Goal: Transaction & Acquisition: Purchase product/service

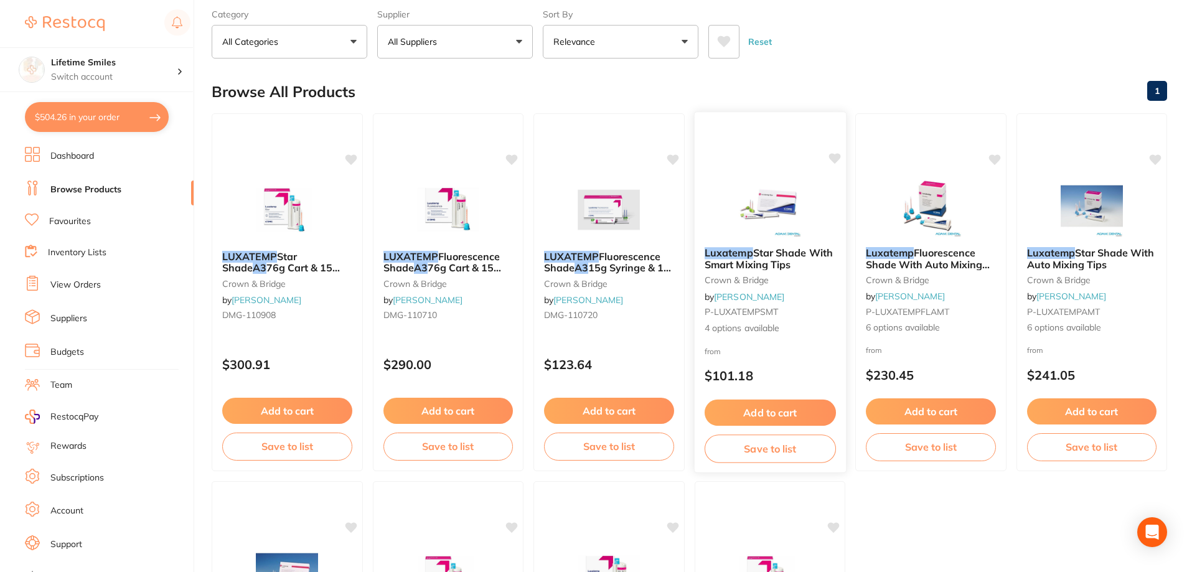
click at [754, 251] on span "Star Shade With Smart Mixing Tips" at bounding box center [768, 258] width 128 height 24
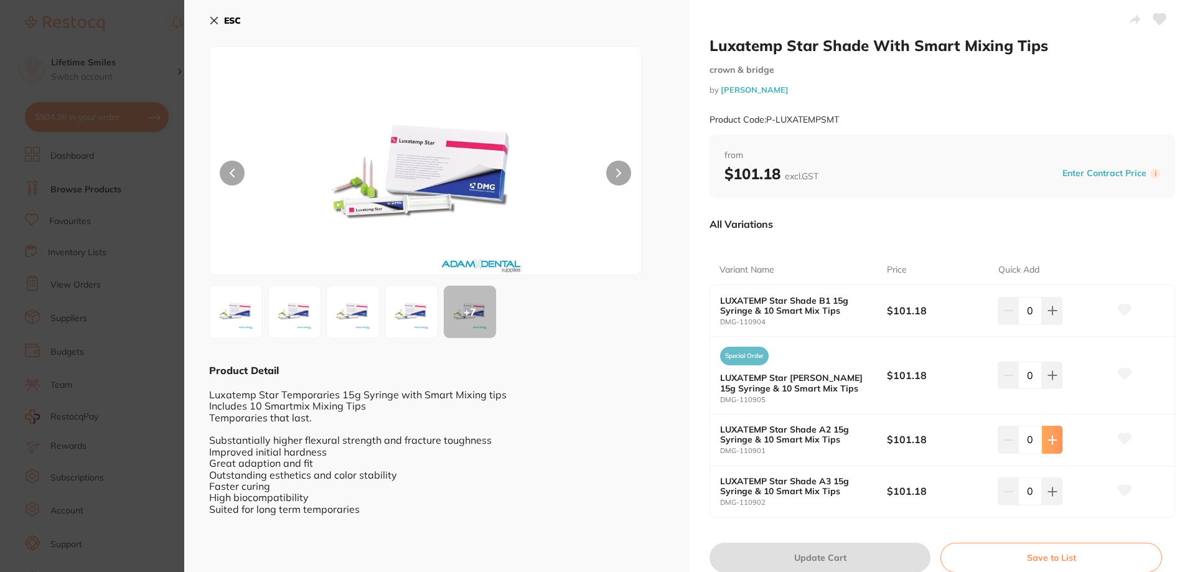
click at [1050, 449] on button at bounding box center [1052, 439] width 21 height 27
type input "1"
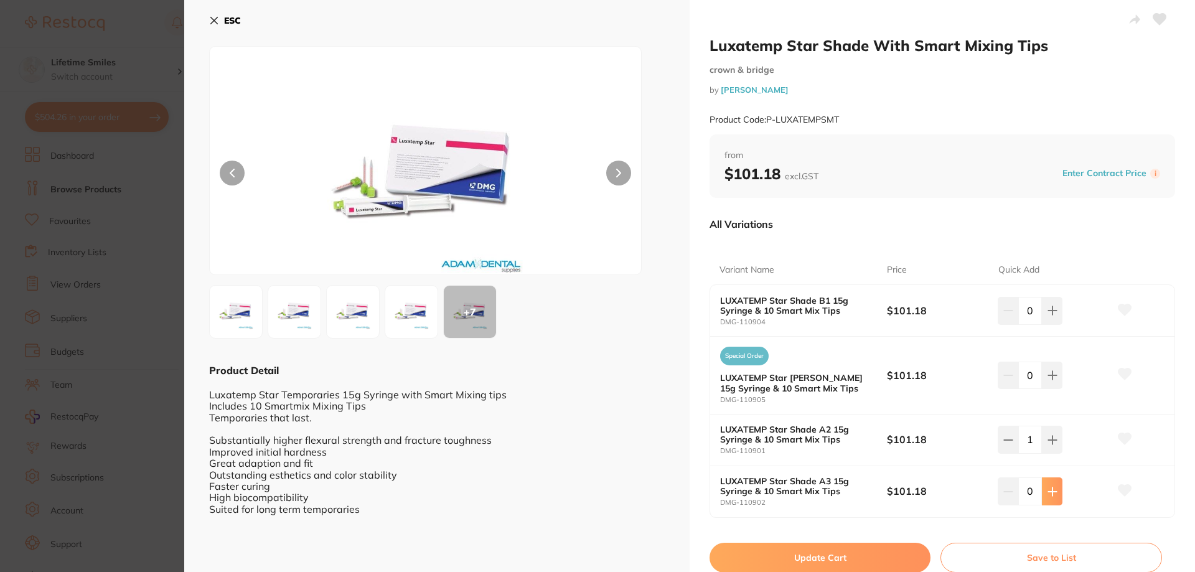
click at [1051, 500] on button at bounding box center [1052, 490] width 21 height 27
type input "1"
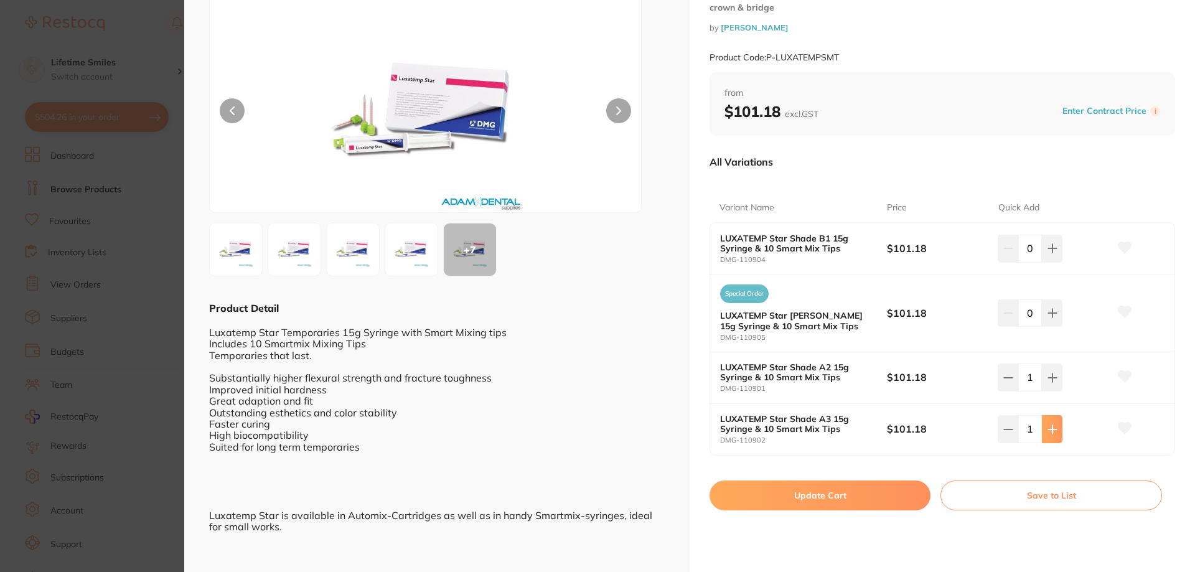
scroll to position [123, 0]
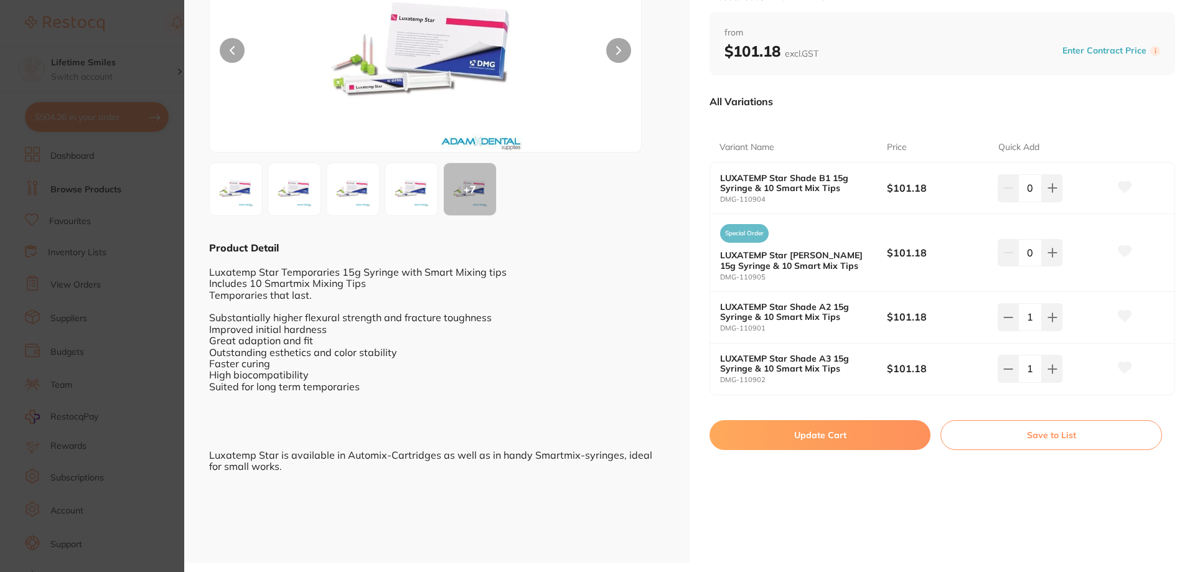
click at [843, 436] on button "Update Cart" at bounding box center [819, 435] width 221 height 30
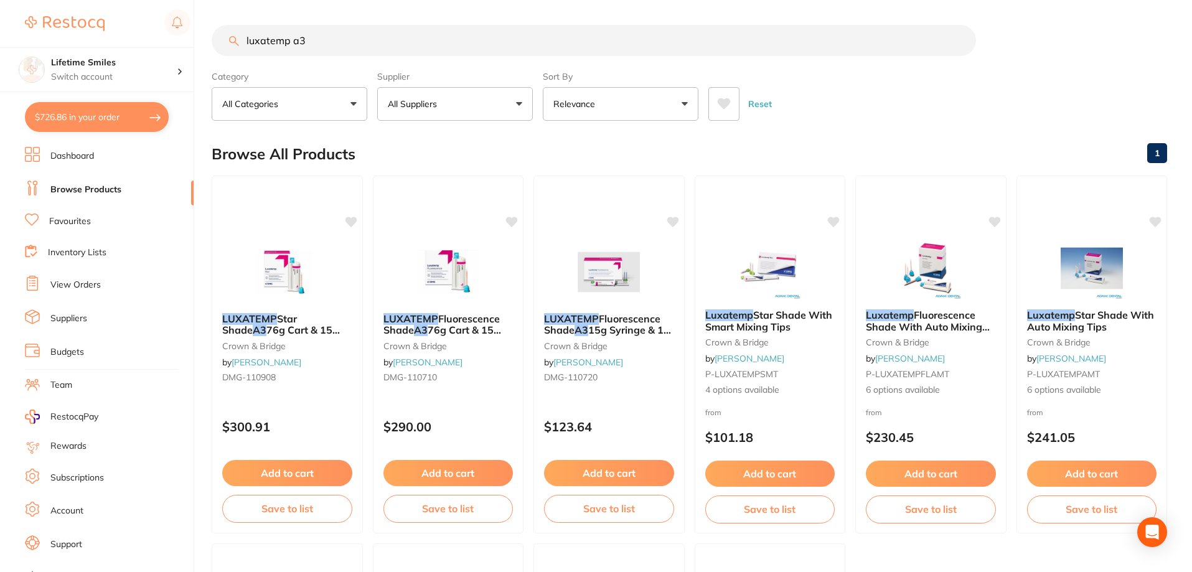
click at [111, 111] on button "$726.86 in your order" at bounding box center [97, 117] width 144 height 30
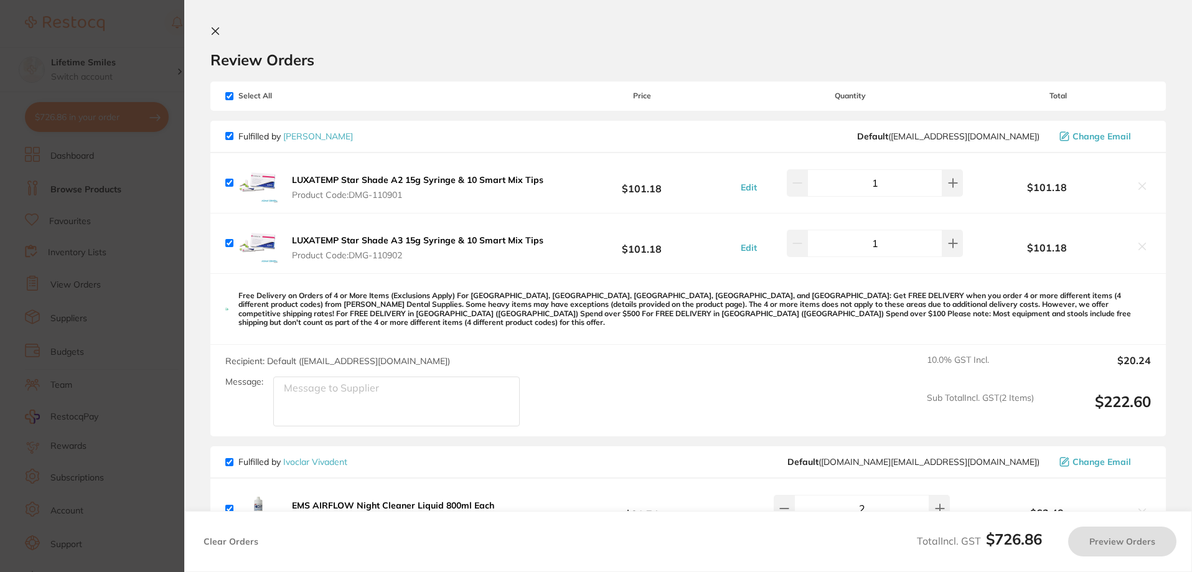
checkbox input "true"
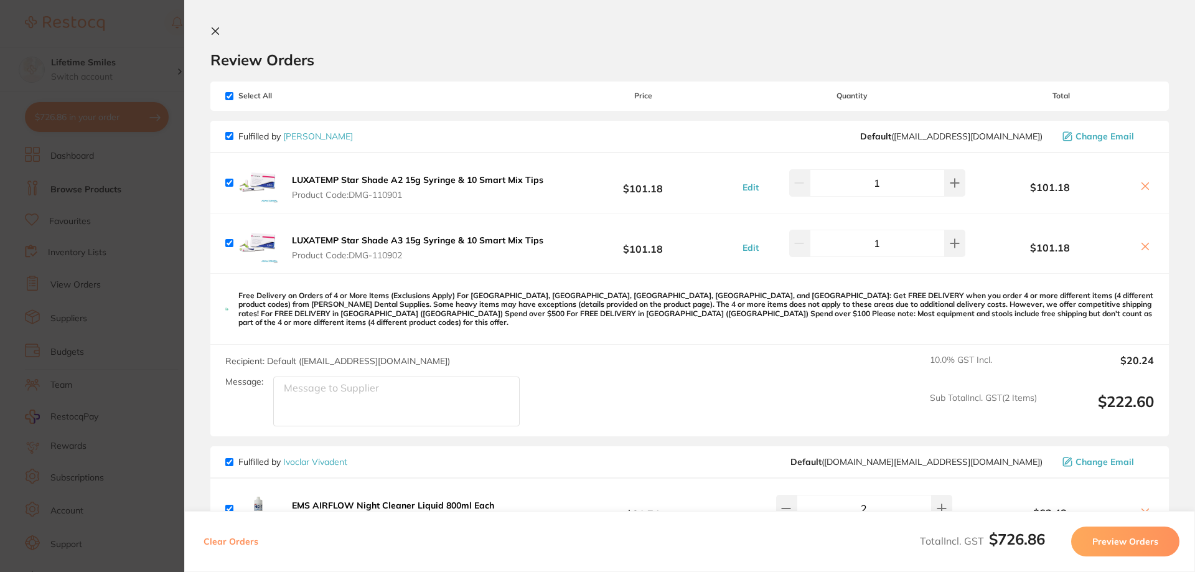
click at [217, 29] on icon at bounding box center [215, 31] width 10 height 10
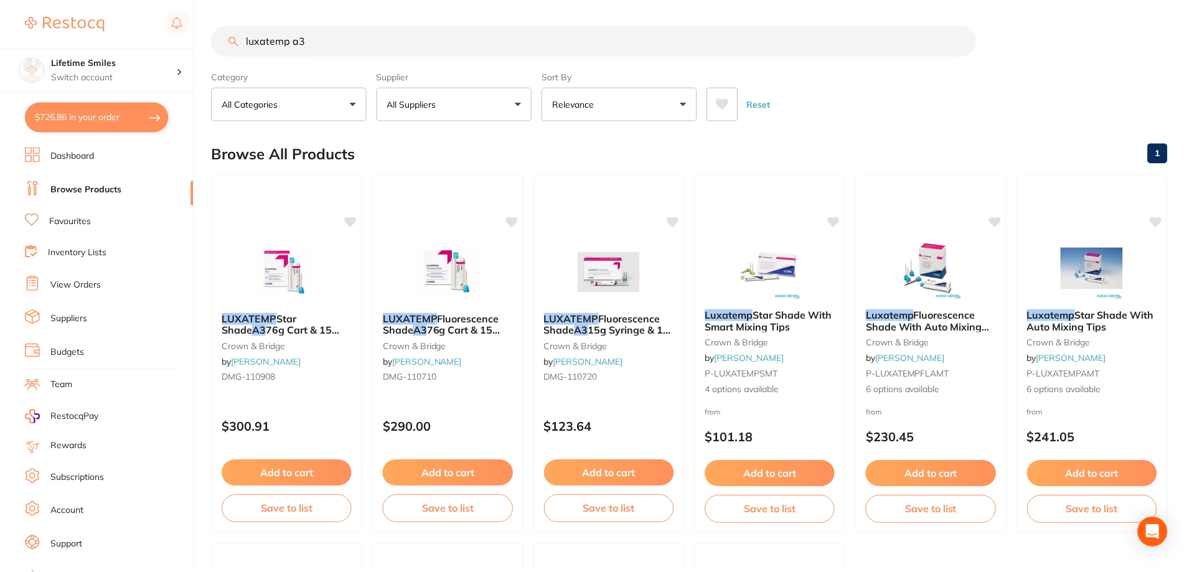
scroll to position [1, 0]
click at [331, 42] on input "luxatemp a3" at bounding box center [594, 39] width 764 height 31
type input "luxatemp a3.5"
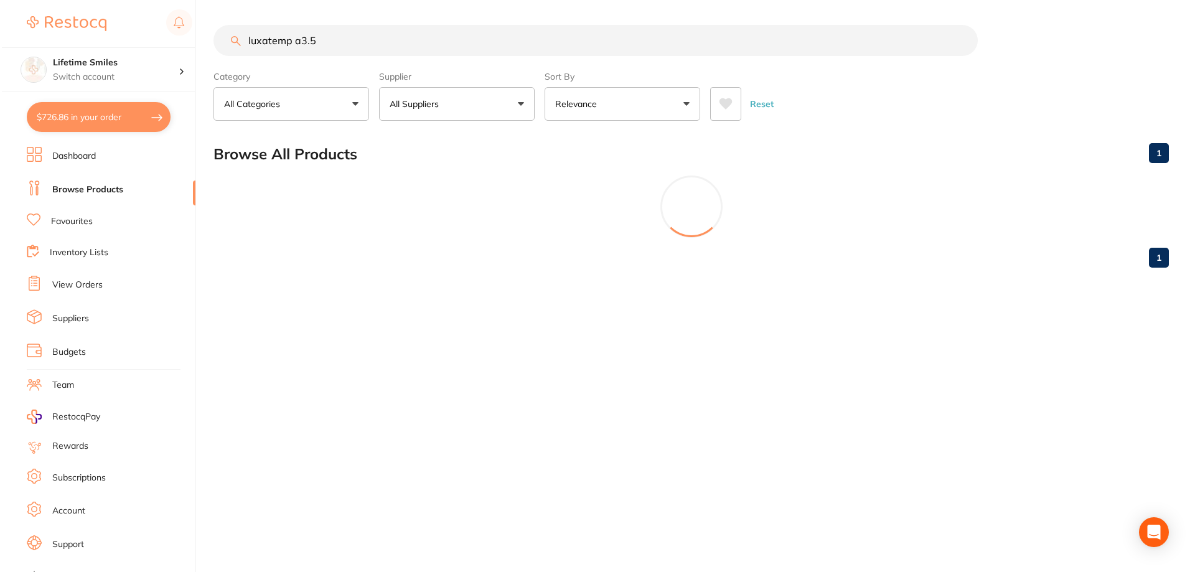
scroll to position [0, 0]
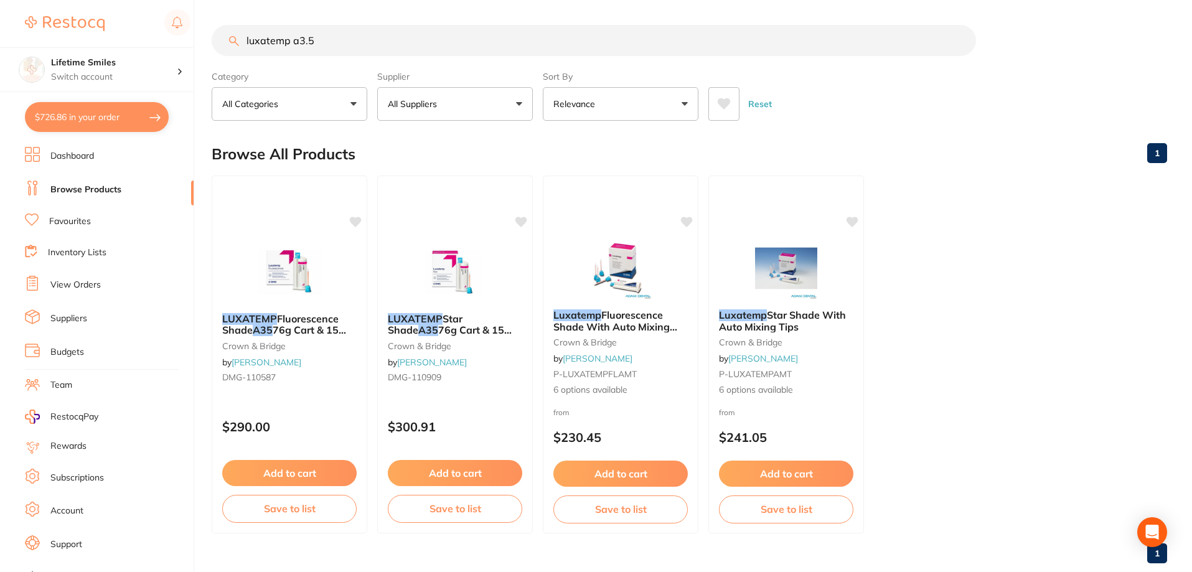
drag, startPoint x: 331, startPoint y: 42, endPoint x: 180, endPoint y: 41, distance: 150.6
click at [180, 42] on div "$726.86 Lifetime Smiles Switch account Lifetime Smiles $726.86 in your order Da…" at bounding box center [596, 286] width 1192 height 572
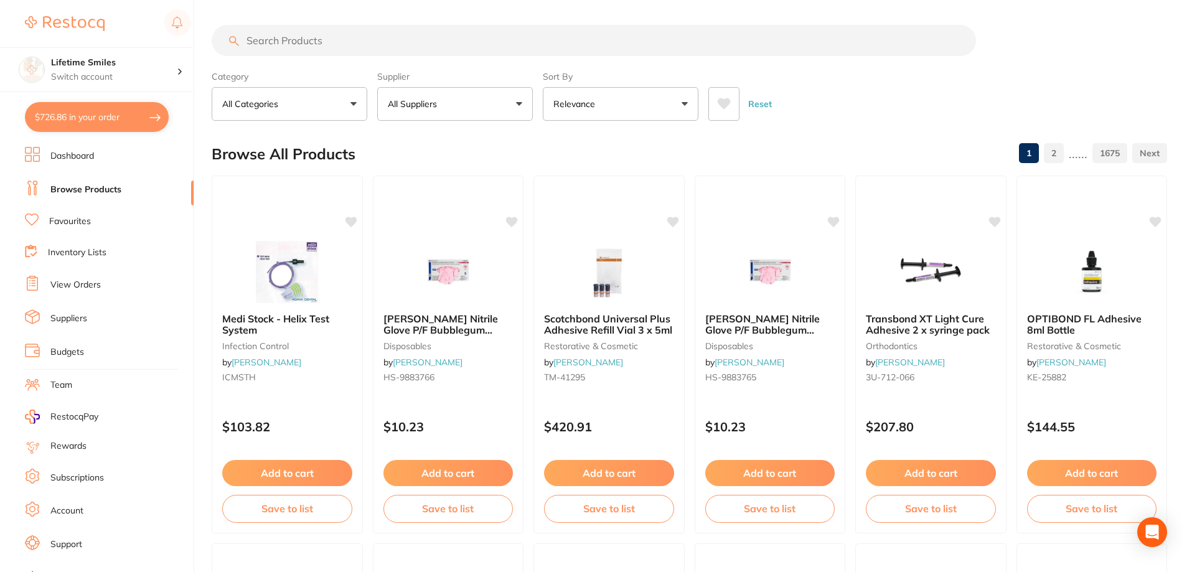
click at [86, 117] on button "$726.86 in your order" at bounding box center [97, 117] width 144 height 30
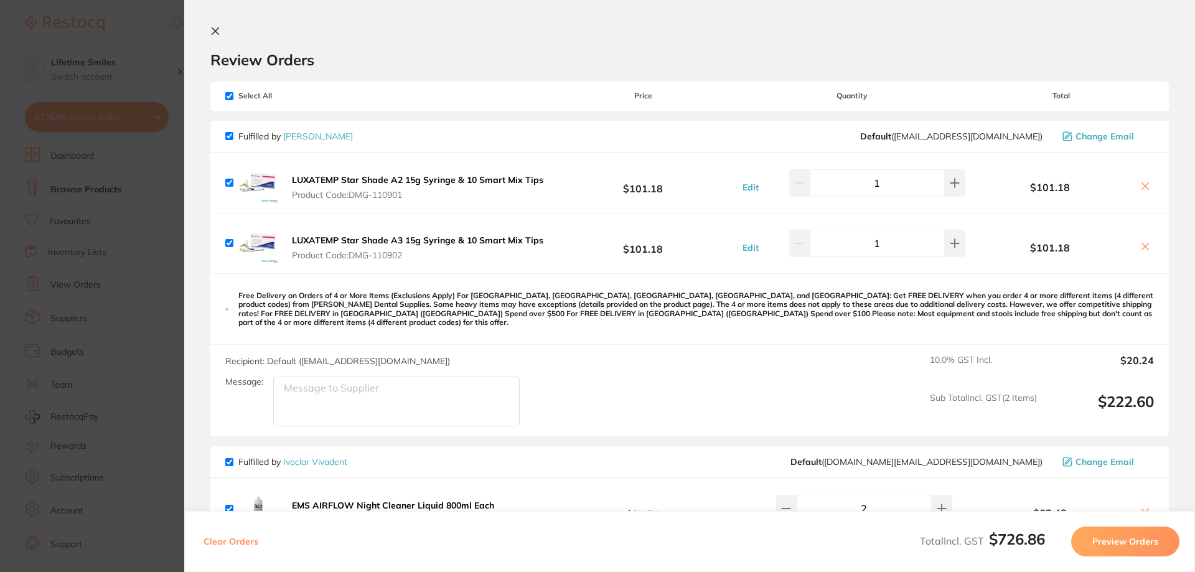
click at [217, 31] on icon at bounding box center [215, 31] width 10 height 10
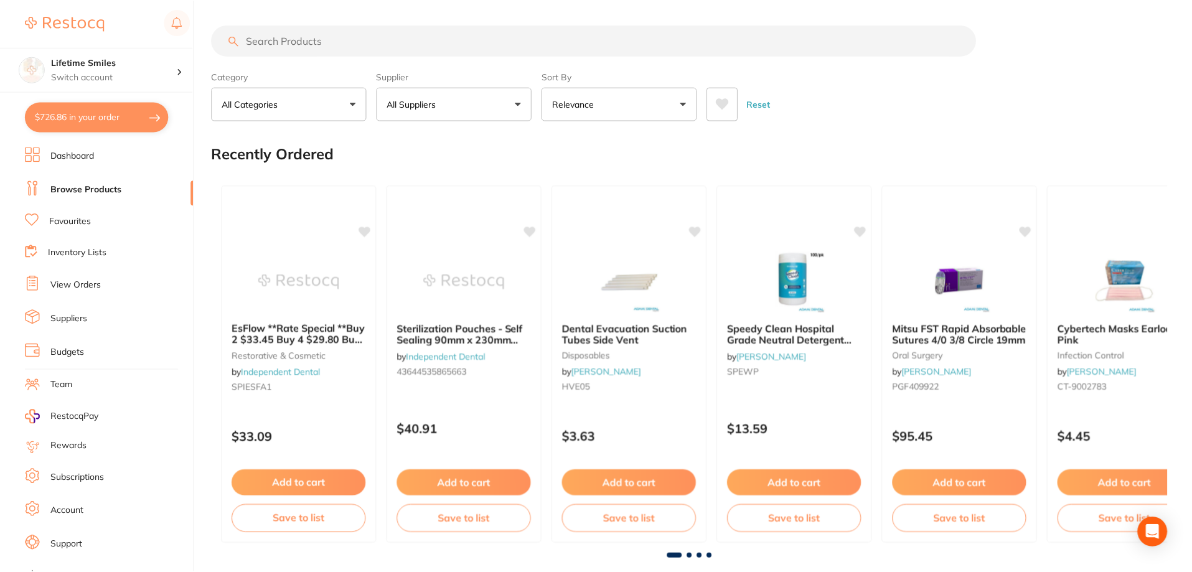
scroll to position [1, 0]
click at [286, 47] on input "search" at bounding box center [594, 39] width 764 height 31
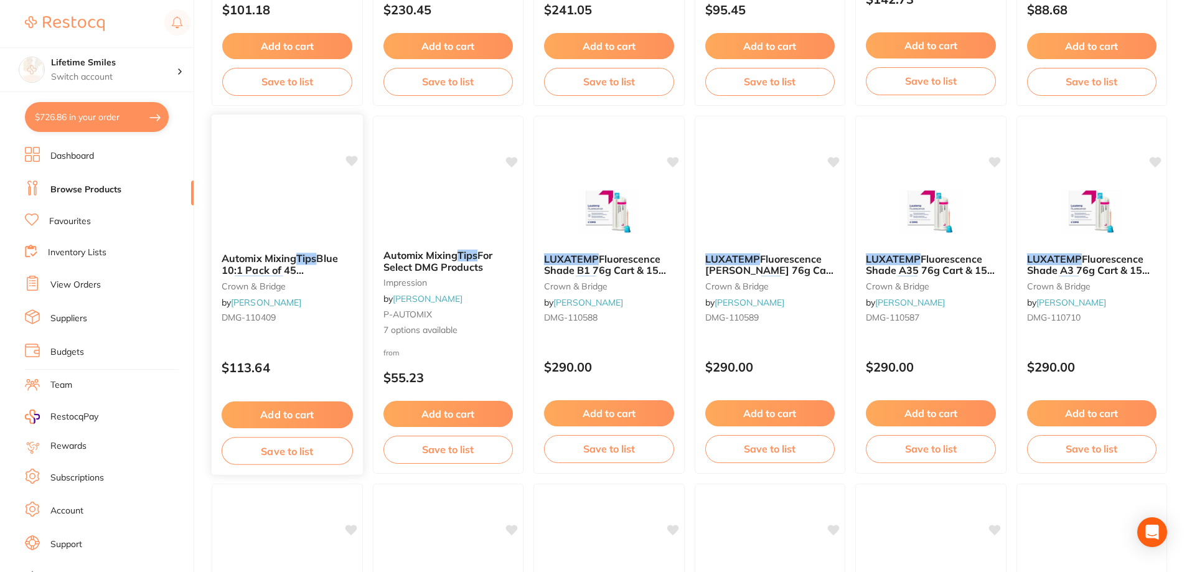
scroll to position [622, 0]
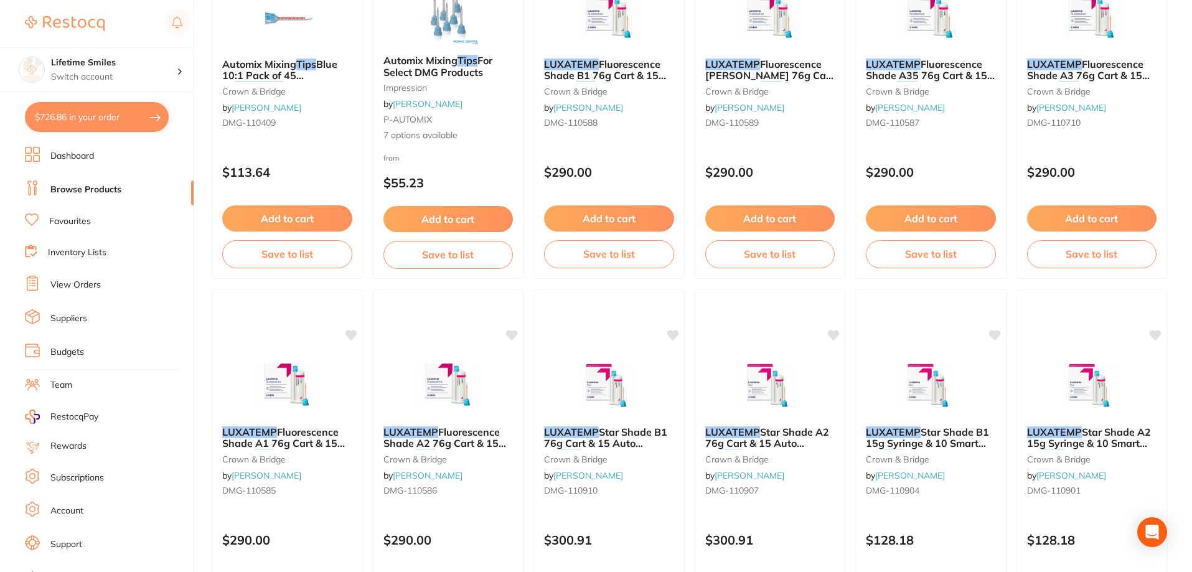
click at [69, 125] on button "$726.86 in your order" at bounding box center [97, 117] width 144 height 30
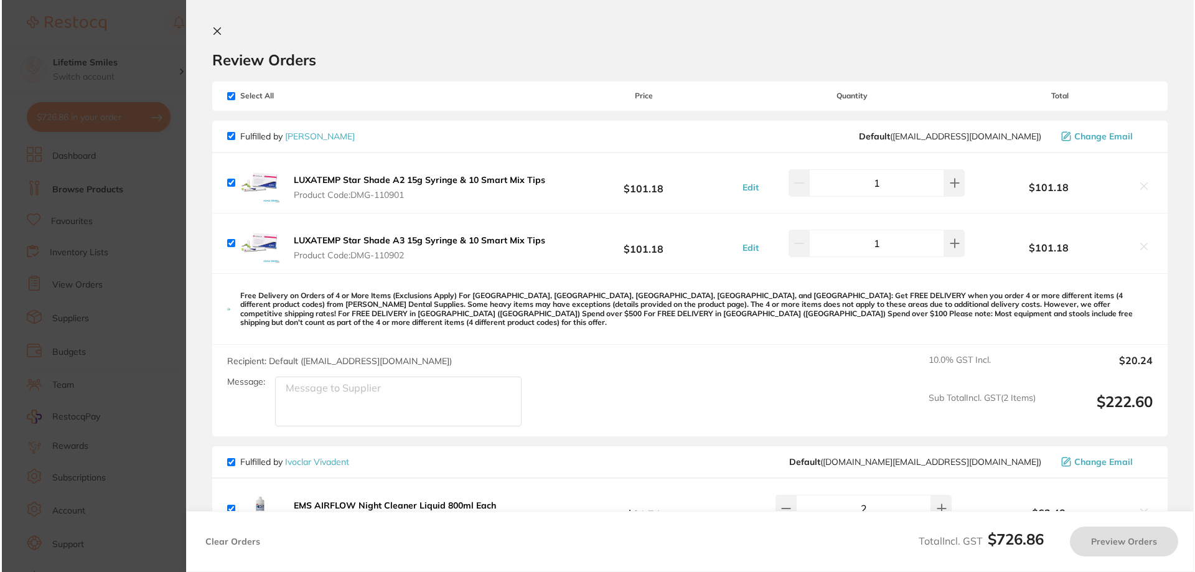
scroll to position [0, 0]
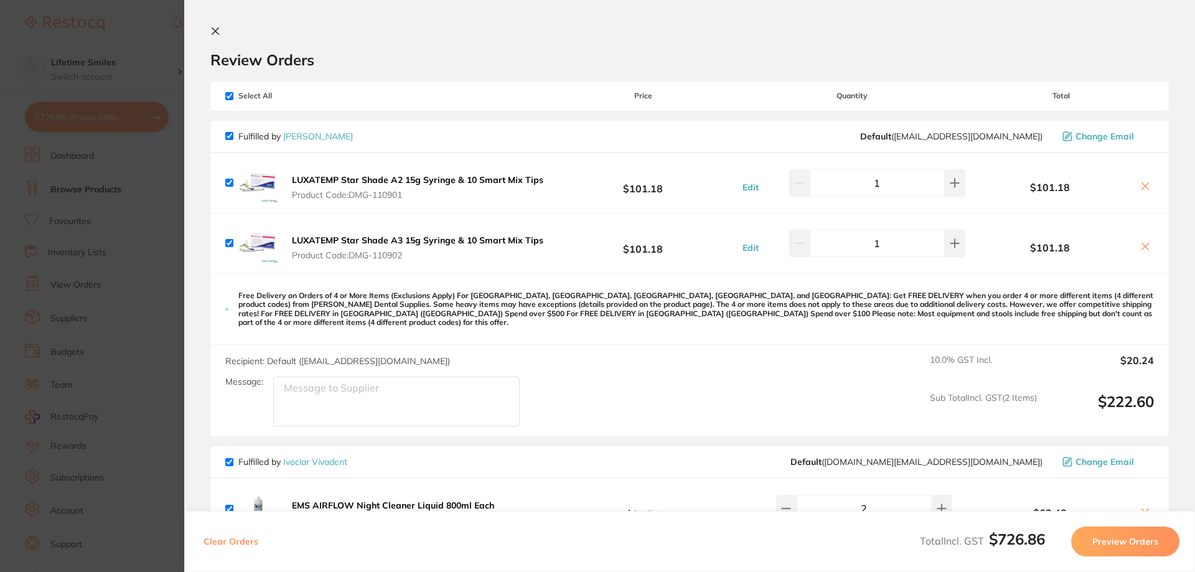
click at [217, 29] on icon at bounding box center [215, 31] width 7 height 7
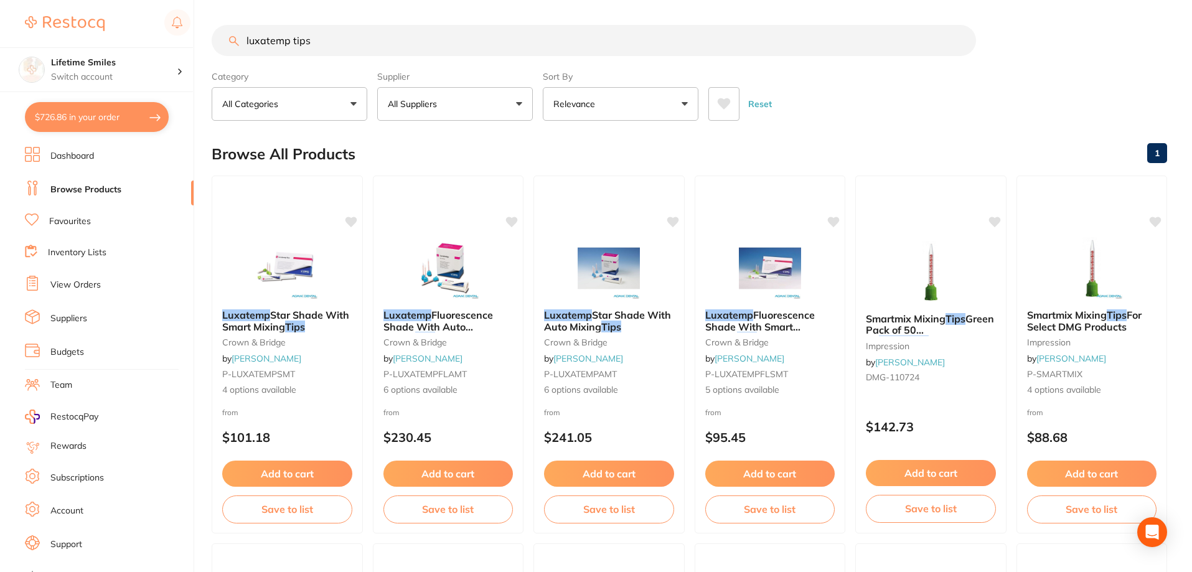
click at [122, 121] on button "$726.86 in your order" at bounding box center [97, 117] width 144 height 30
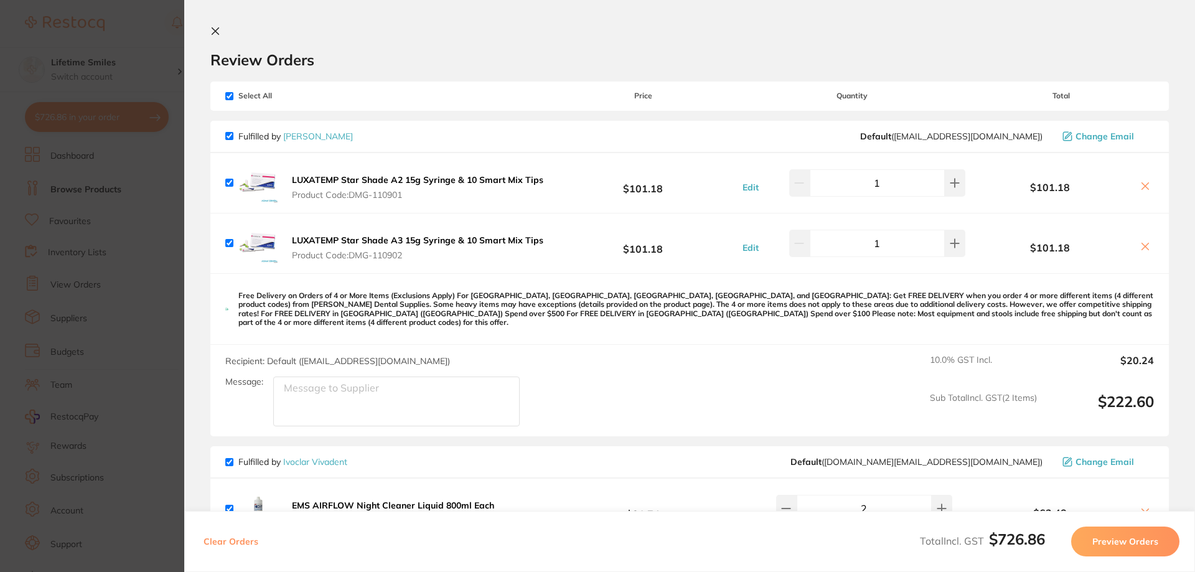
click at [217, 30] on button at bounding box center [217, 32] width 15 height 12
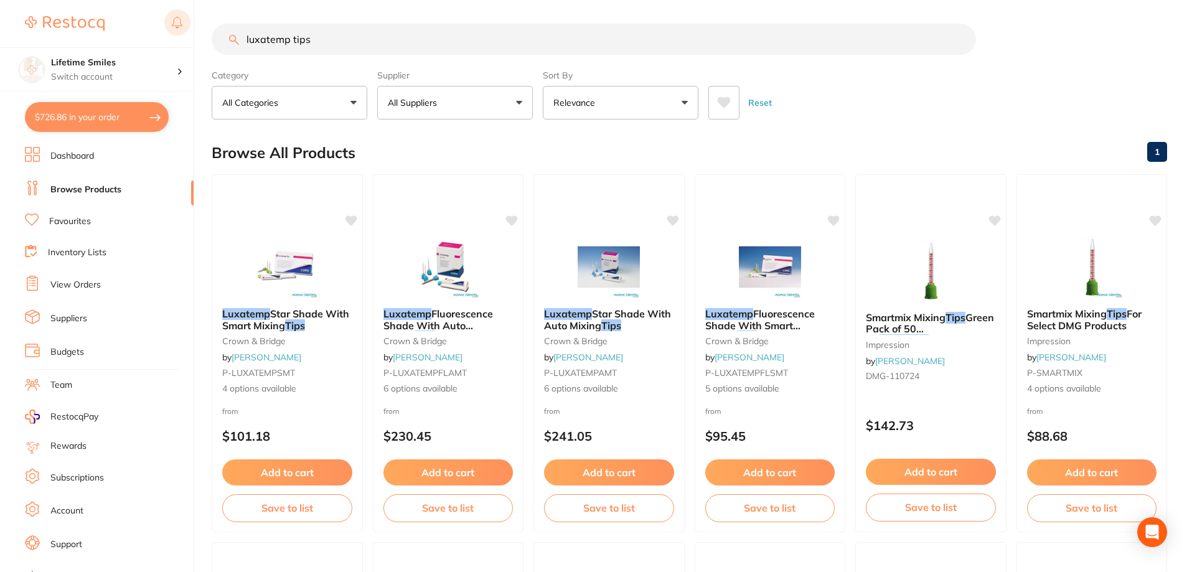
drag, startPoint x: 324, startPoint y: 41, endPoint x: 165, endPoint y: 35, distance: 159.4
click at [165, 35] on div "$726.86 Lifetime Smiles Switch account Lifetime Smiles $726.86 in your order Da…" at bounding box center [596, 285] width 1192 height 572
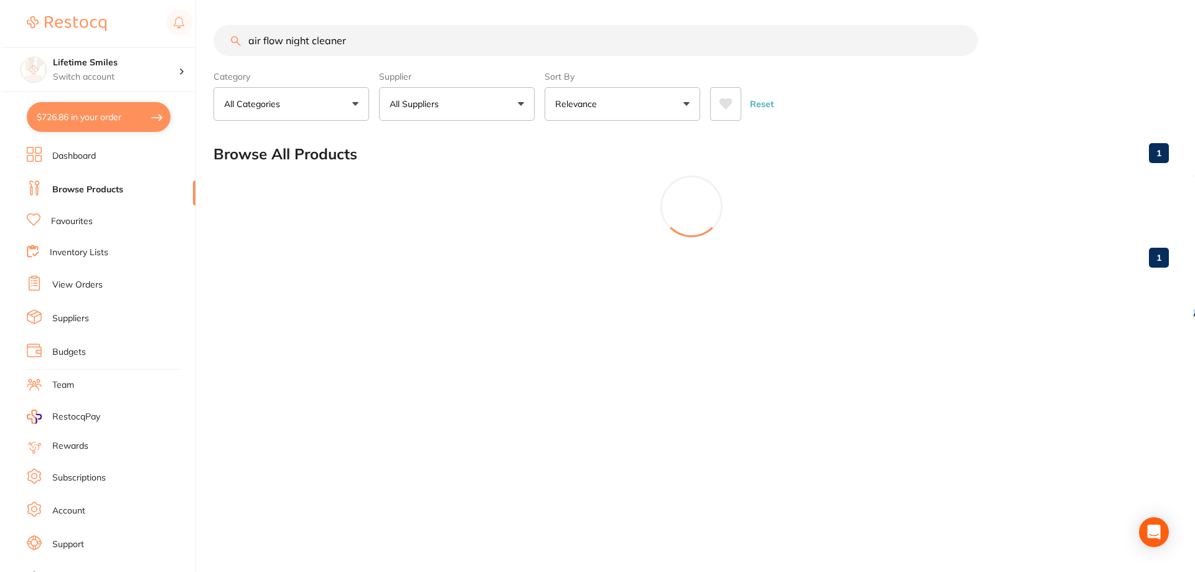
scroll to position [0, 0]
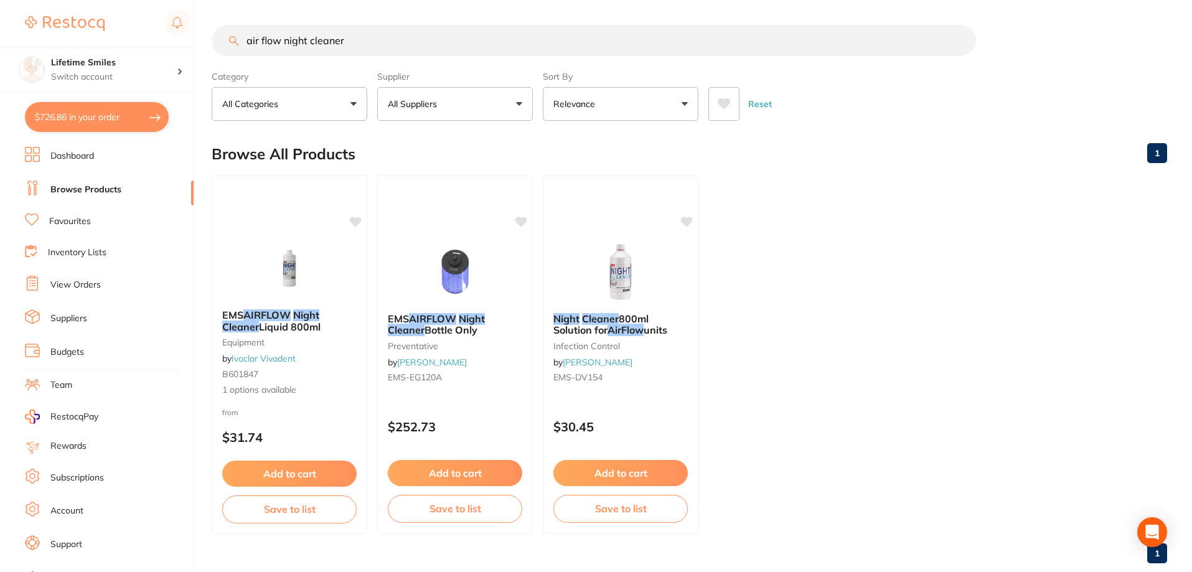
type input "air flow night cleaner"
click at [416, 105] on p "All Suppliers" at bounding box center [415, 104] width 54 height 12
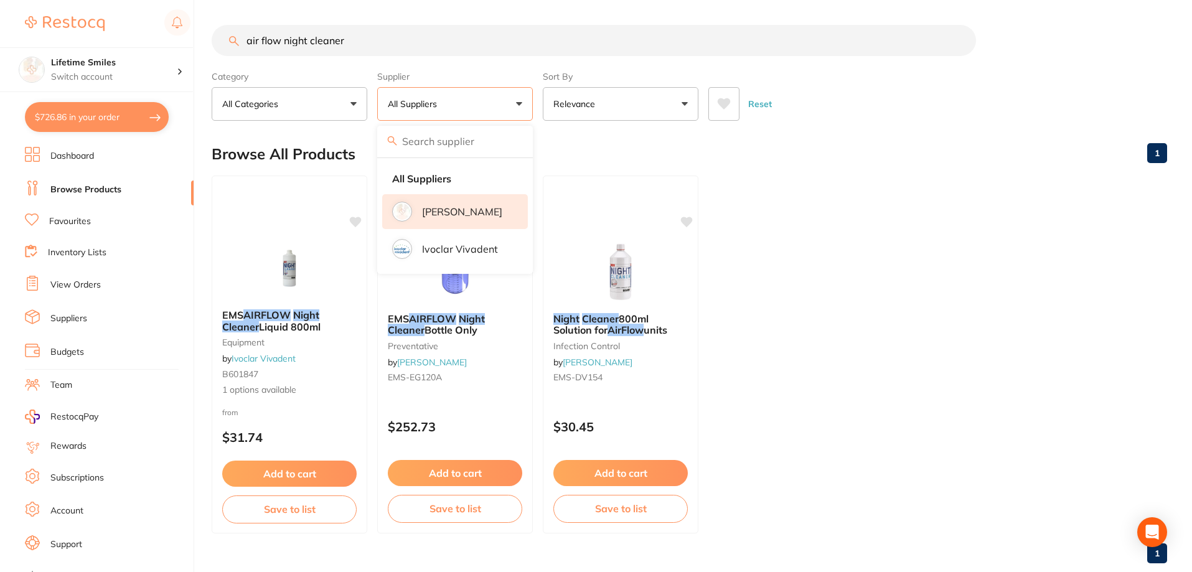
click at [458, 200] on li "[PERSON_NAME]" at bounding box center [455, 211] width 146 height 35
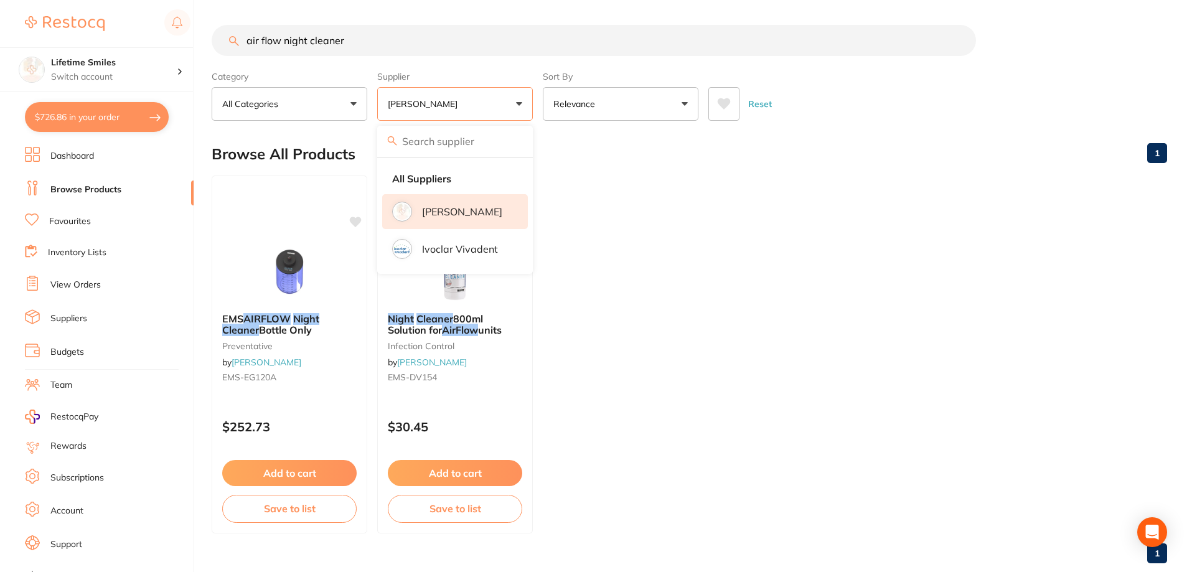
click at [756, 256] on ul "EMS AIRFLOW Night Cleaner Bottle Only preventative by [PERSON_NAME] EMS-EG120A …" at bounding box center [689, 354] width 955 height 358
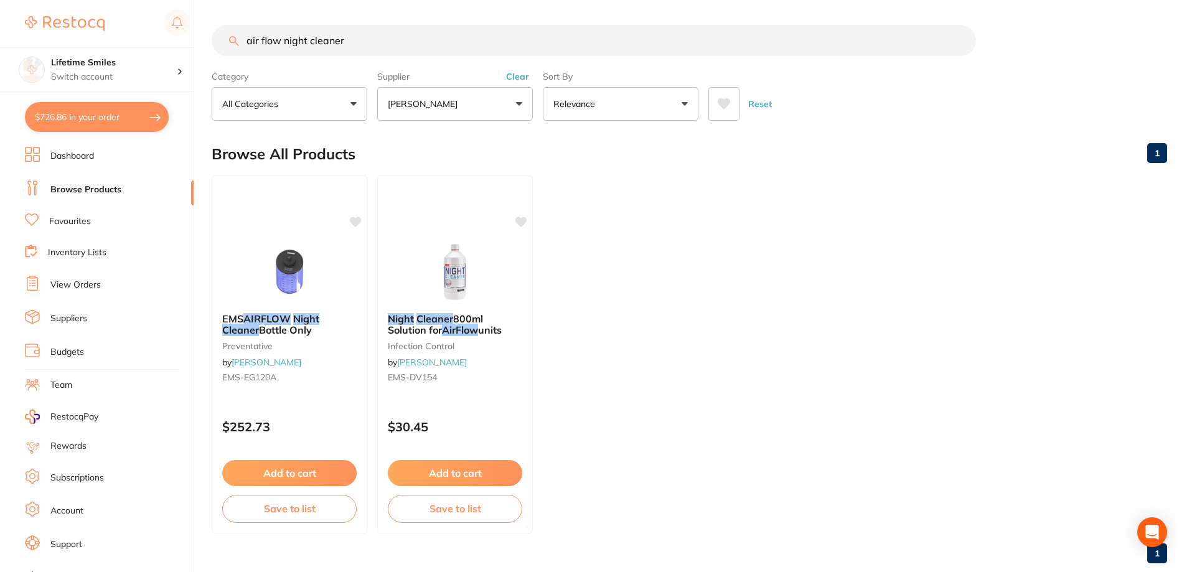
click at [70, 121] on button "$726.86 in your order" at bounding box center [97, 117] width 144 height 30
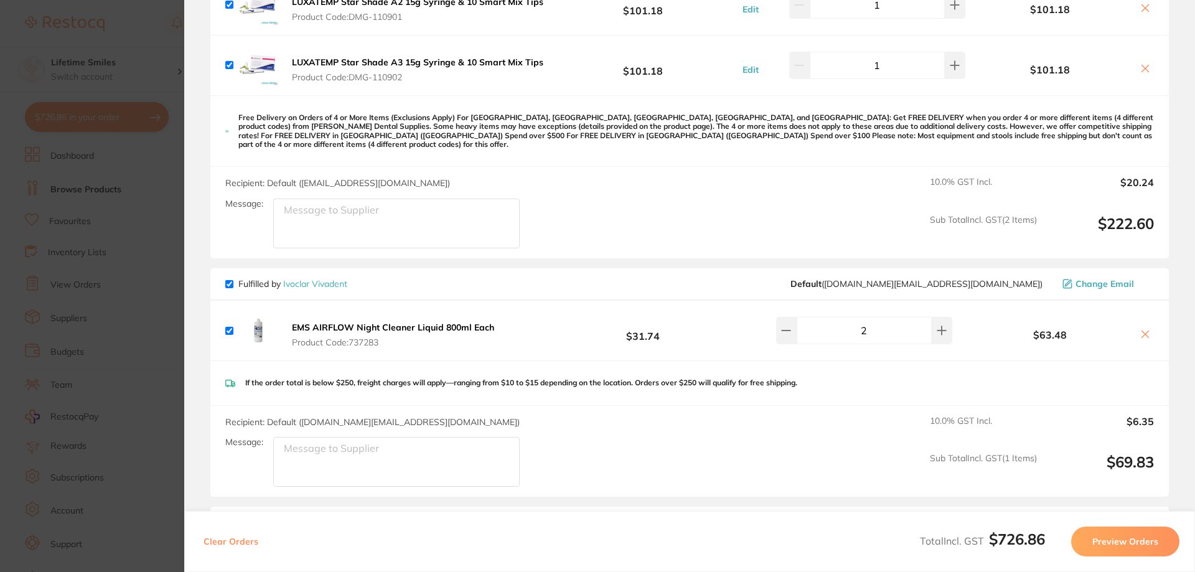
scroll to position [249, 0]
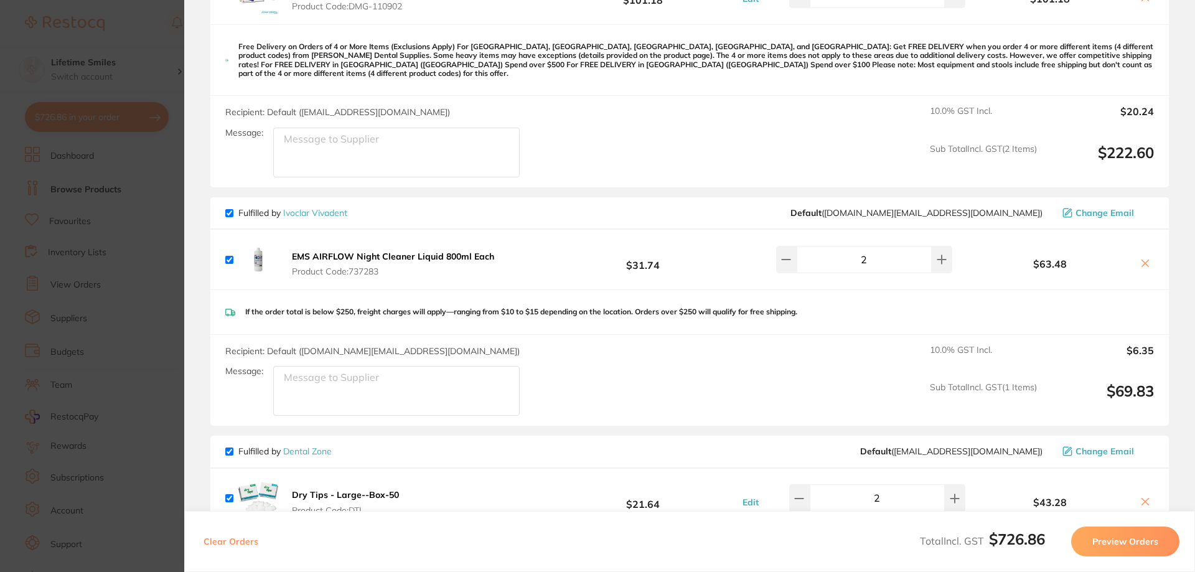
click at [1143, 258] on icon at bounding box center [1145, 263] width 10 height 10
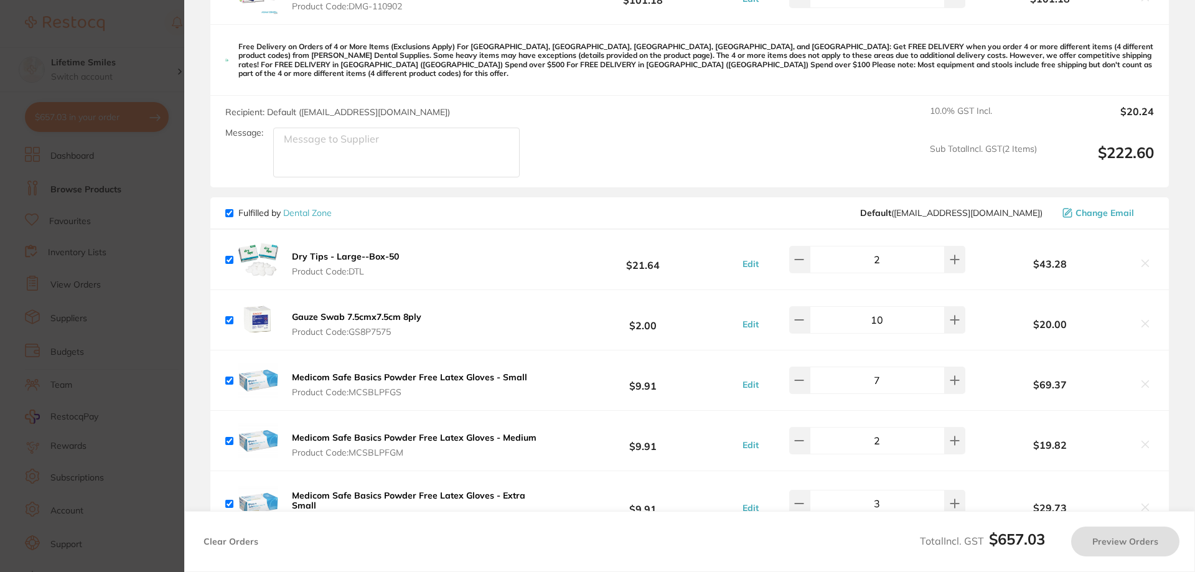
checkbox input "true"
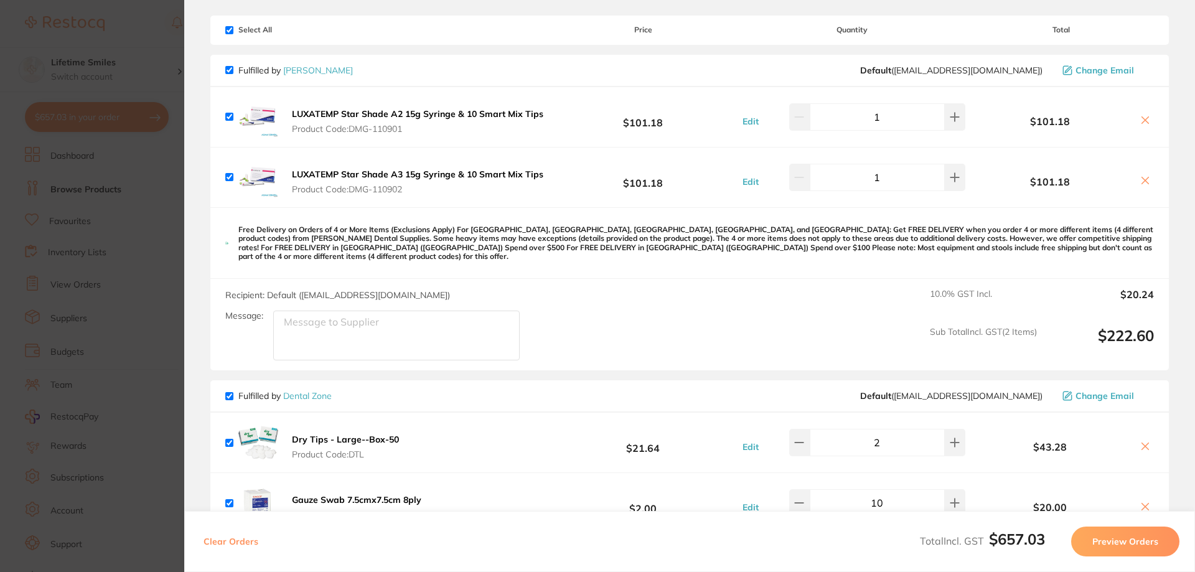
scroll to position [0, 0]
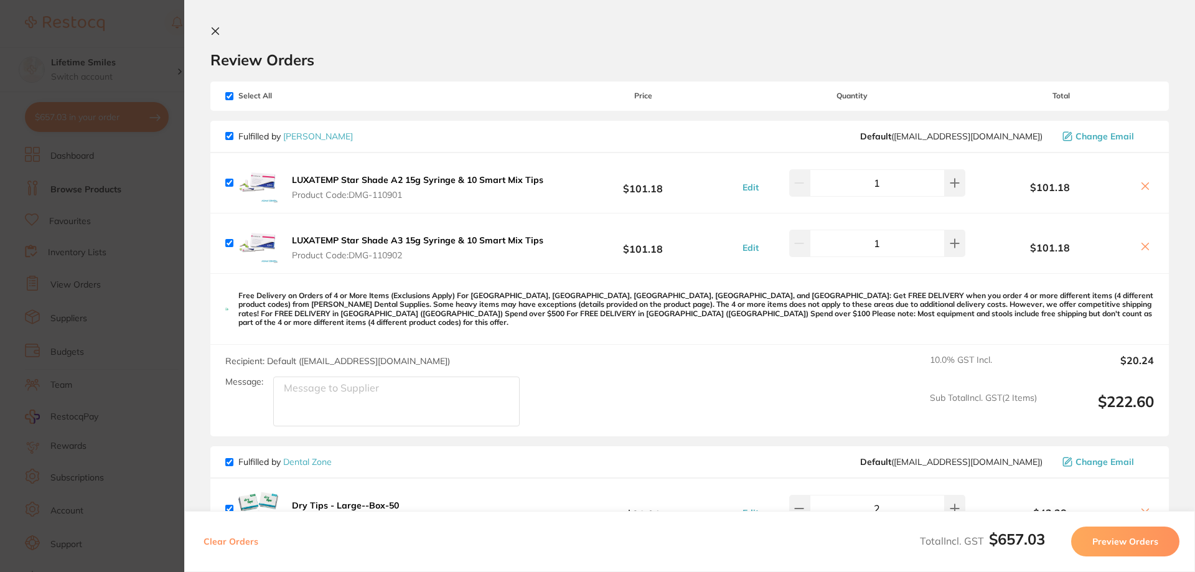
click at [215, 27] on icon at bounding box center [215, 31] width 10 height 10
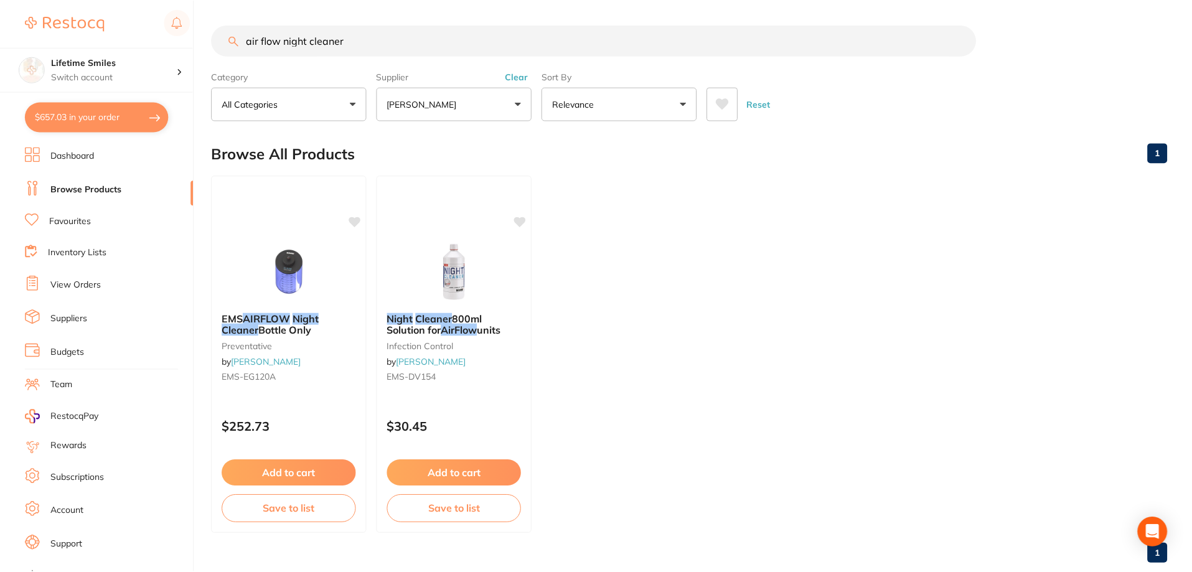
scroll to position [1, 0]
click at [457, 472] on button "Add to cart" at bounding box center [455, 473] width 136 height 27
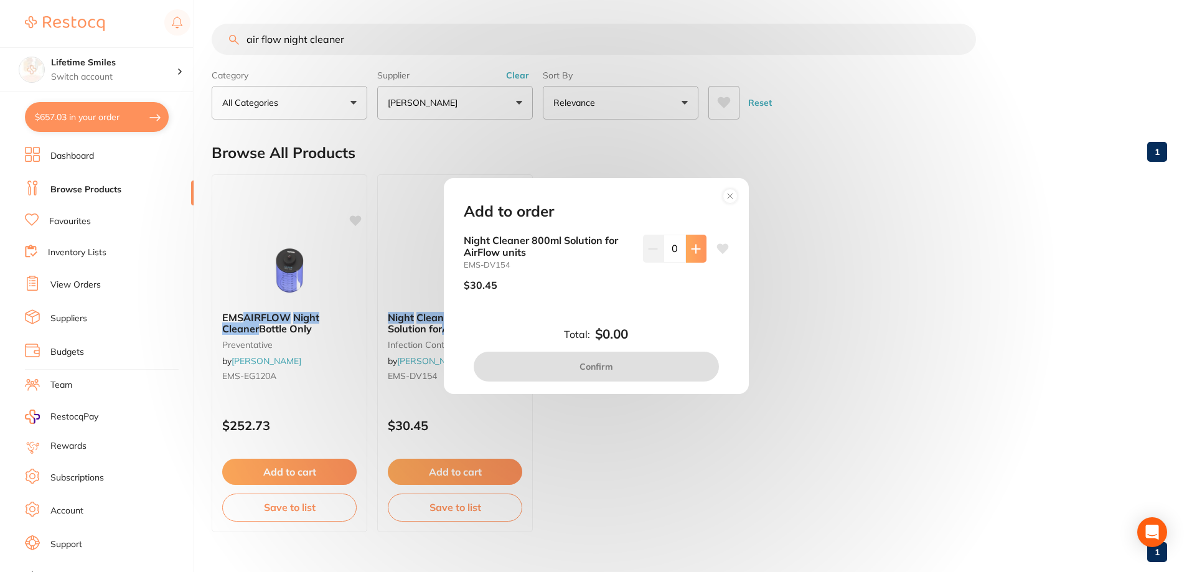
click at [691, 245] on icon at bounding box center [696, 249] width 10 height 10
type input "1"
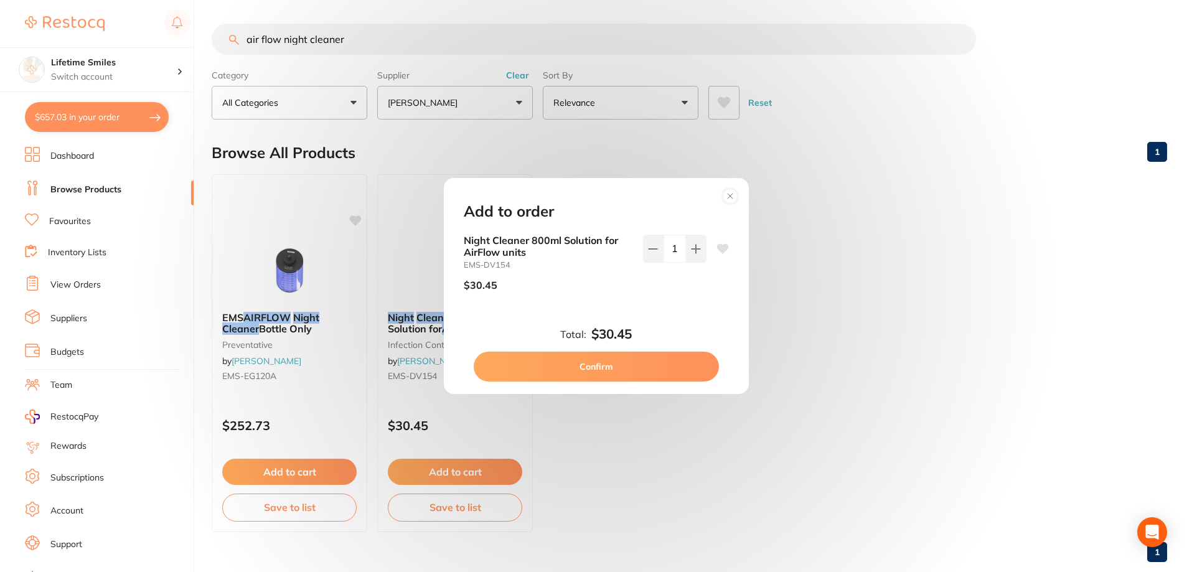
click at [615, 368] on button "Confirm" at bounding box center [596, 367] width 245 height 30
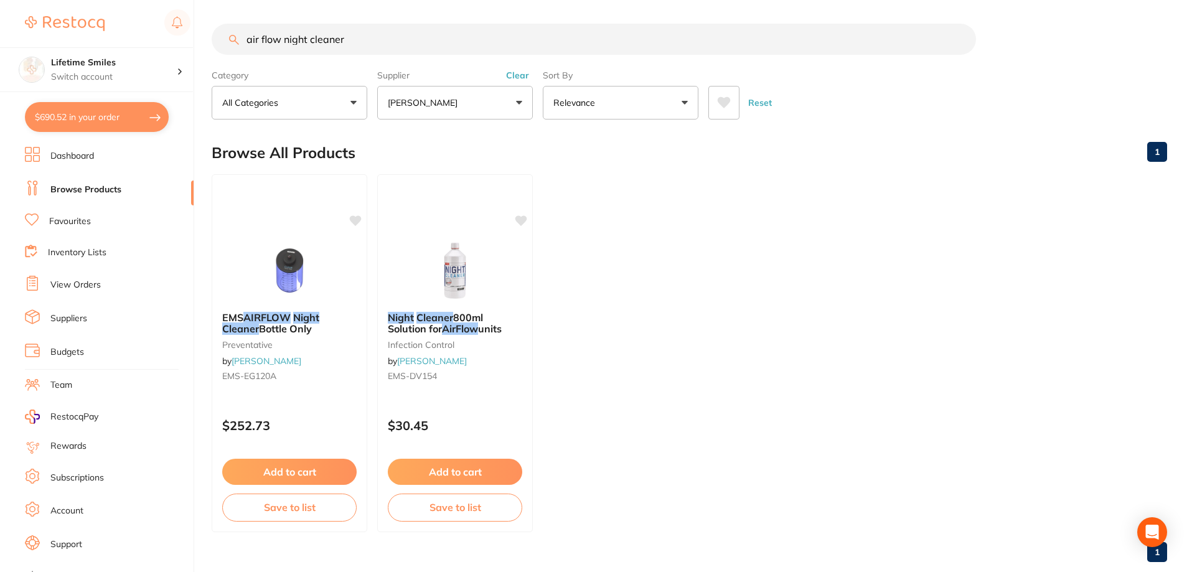
click at [97, 115] on button "$690.52 in your order" at bounding box center [97, 117] width 144 height 30
checkbox input "true"
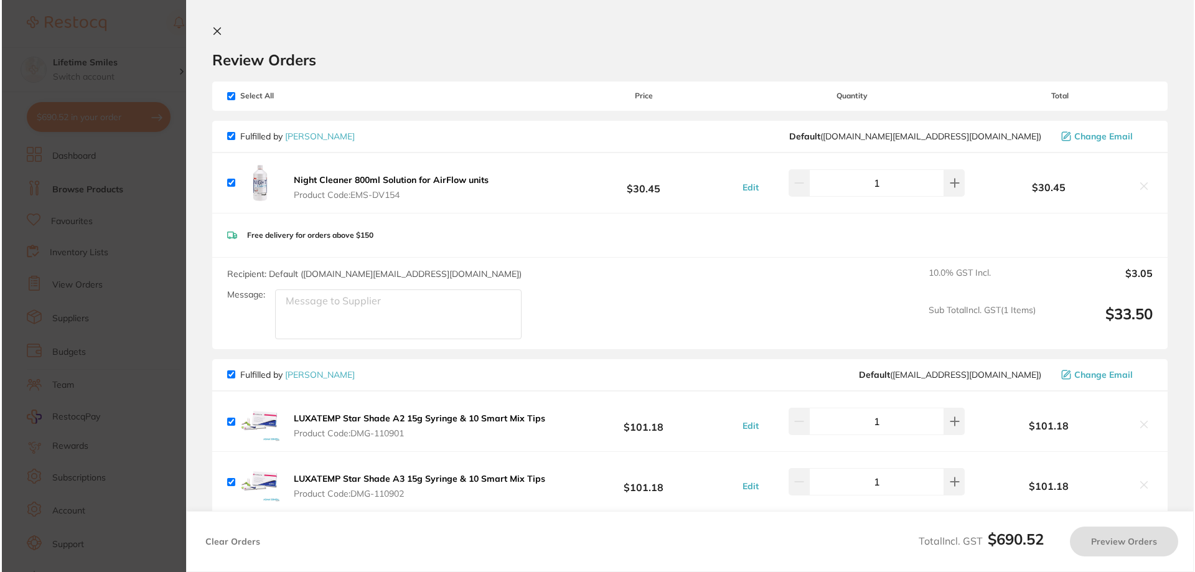
scroll to position [0, 0]
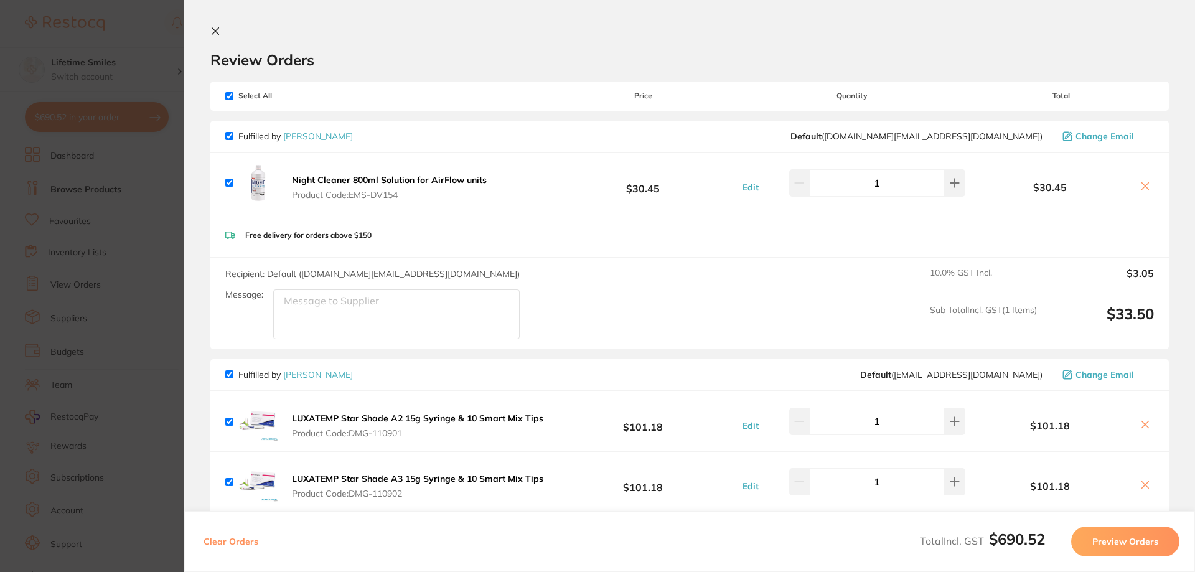
click at [217, 31] on icon at bounding box center [215, 31] width 10 height 10
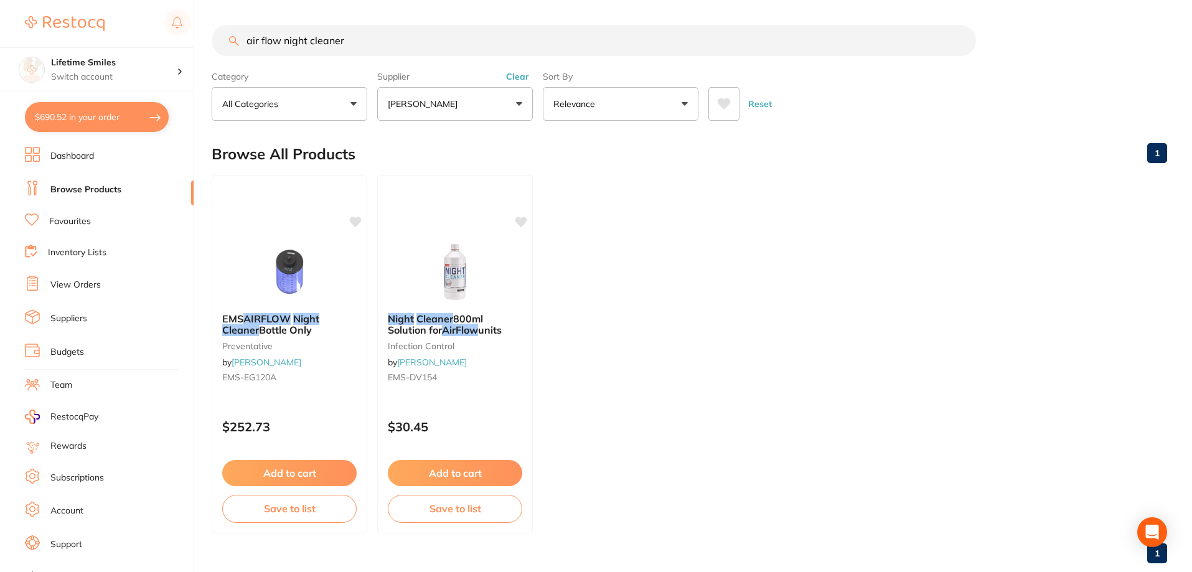
drag, startPoint x: 363, startPoint y: 41, endPoint x: 41, endPoint y: 12, distance: 323.7
click at [41, 12] on div "$690.52 Lifetime Smiles Switch account Lifetime Smiles $690.52 in your order Da…" at bounding box center [596, 286] width 1192 height 572
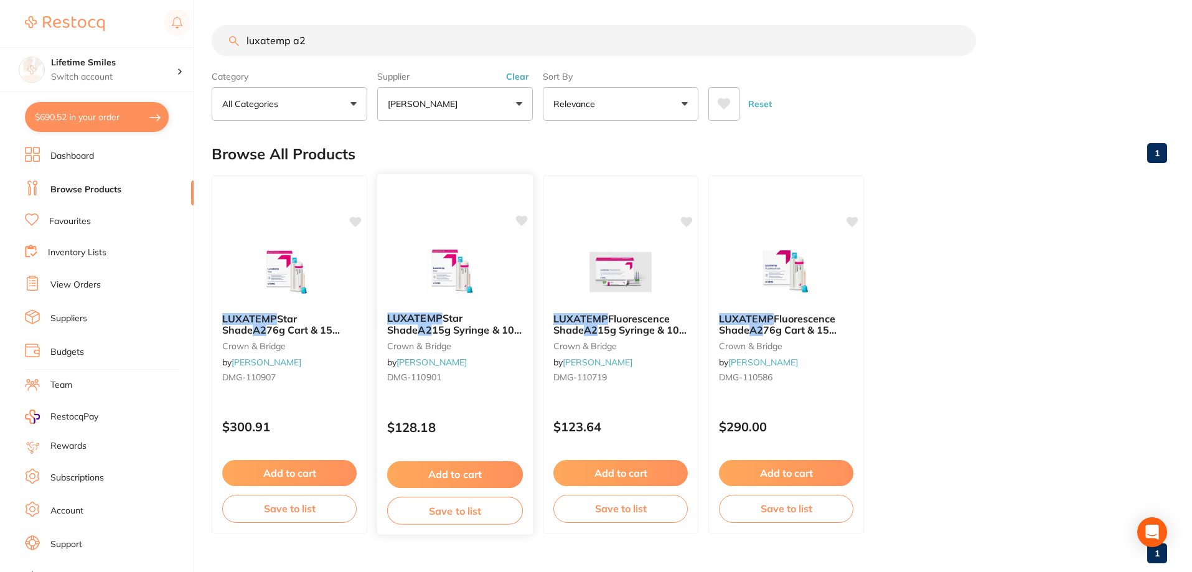
type input "luxatemp a2"
click at [460, 475] on button "Add to cart" at bounding box center [455, 474] width 136 height 27
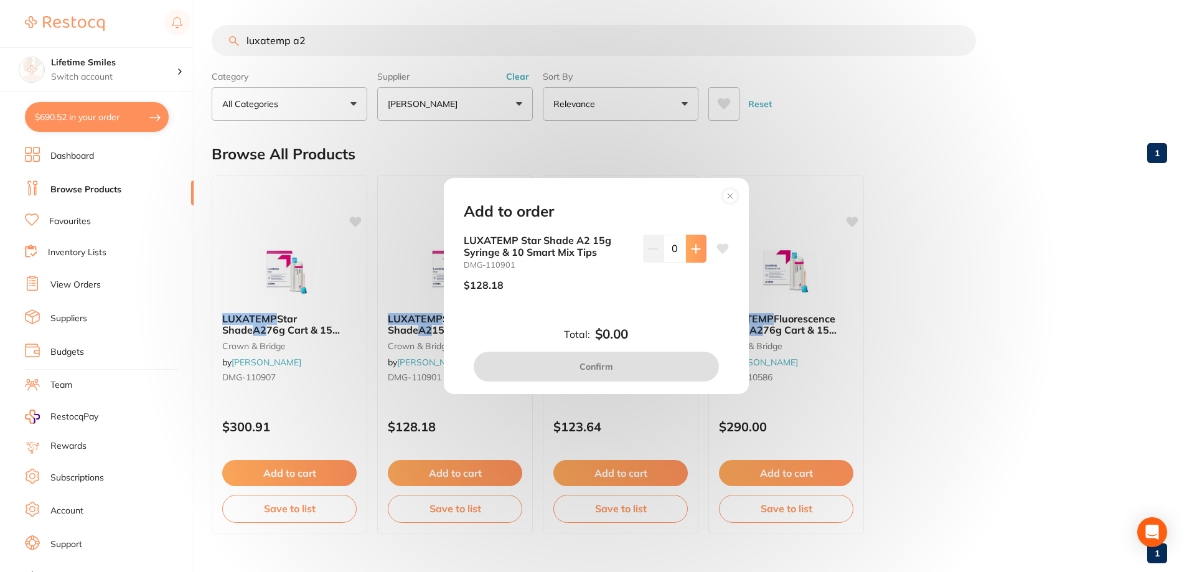
click at [701, 249] on button at bounding box center [696, 248] width 21 height 27
type input "1"
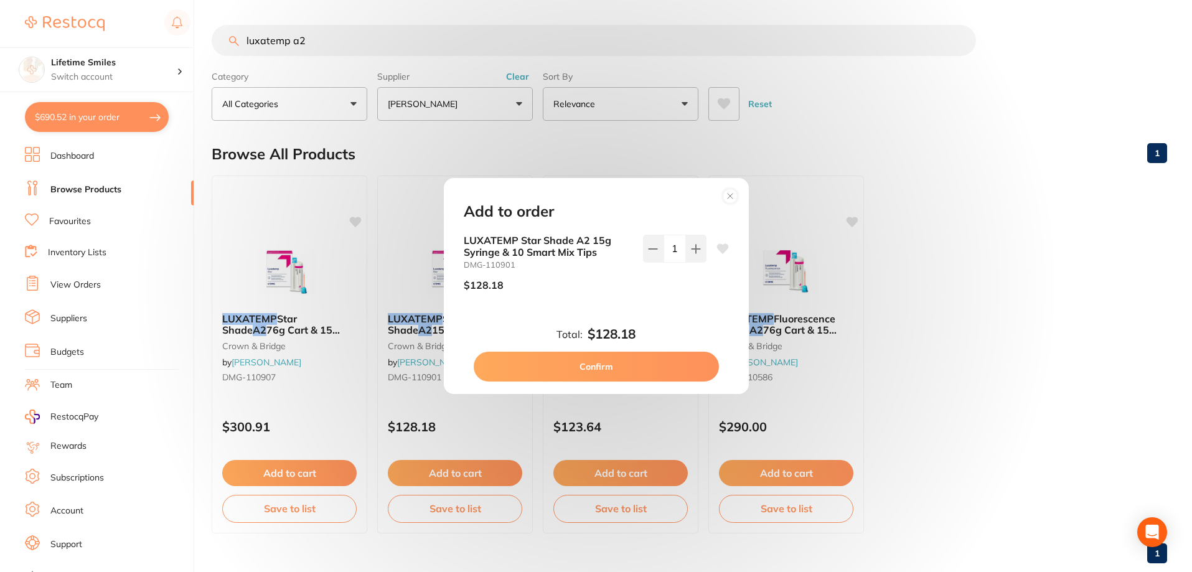
click at [638, 367] on button "Confirm" at bounding box center [596, 367] width 245 height 30
checkbox input "false"
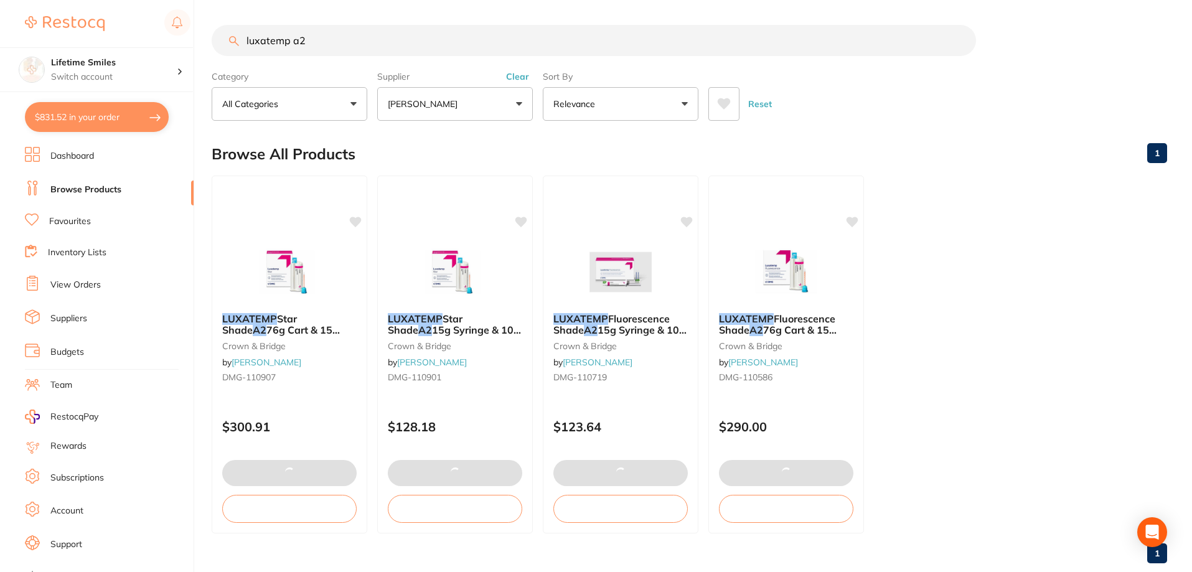
drag, startPoint x: 333, startPoint y: 34, endPoint x: 291, endPoint y: 44, distance: 43.3
click at [291, 44] on input "luxatemp a2" at bounding box center [594, 40] width 764 height 31
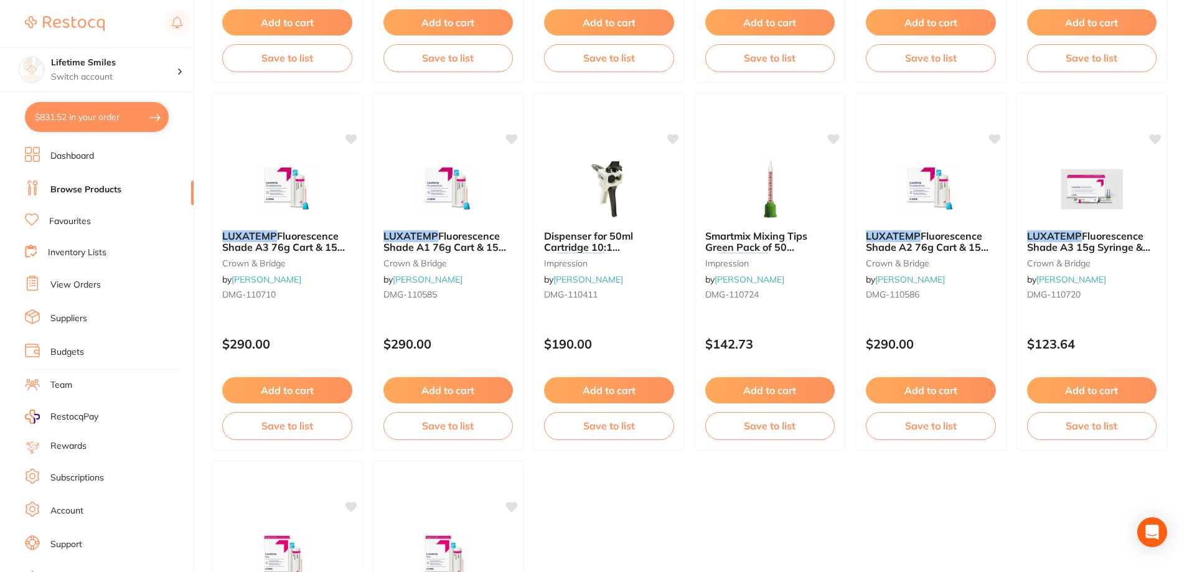
scroll to position [1497, 0]
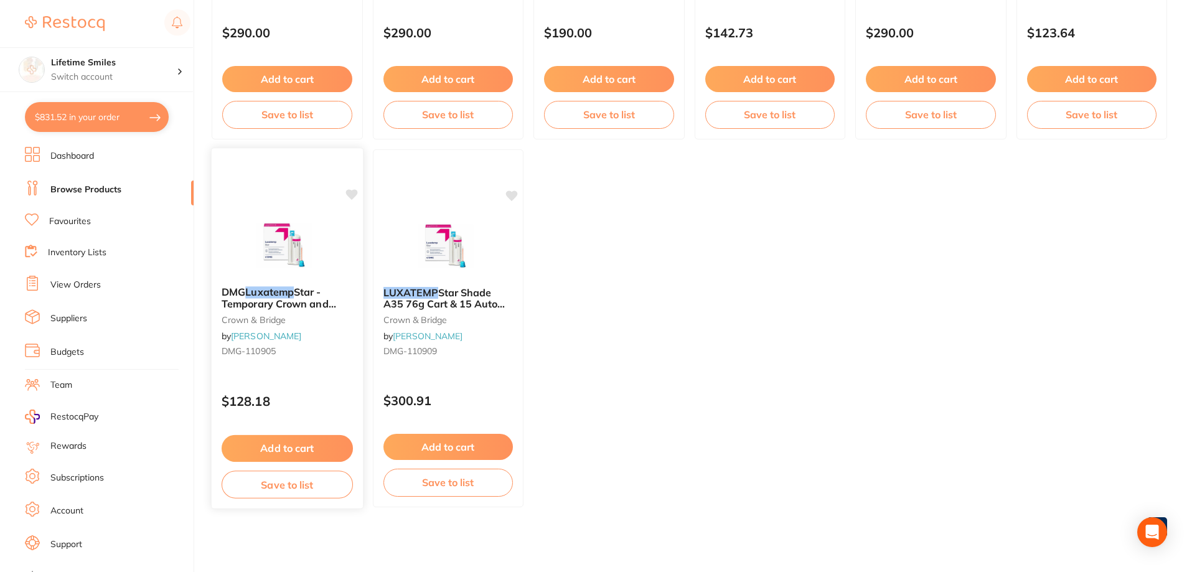
click at [259, 297] on span "Star - Temporary Crown and Bridge - [PERSON_NAME] - 15g Syringe, 1-Pack and 10-…" at bounding box center [286, 315] width 129 height 58
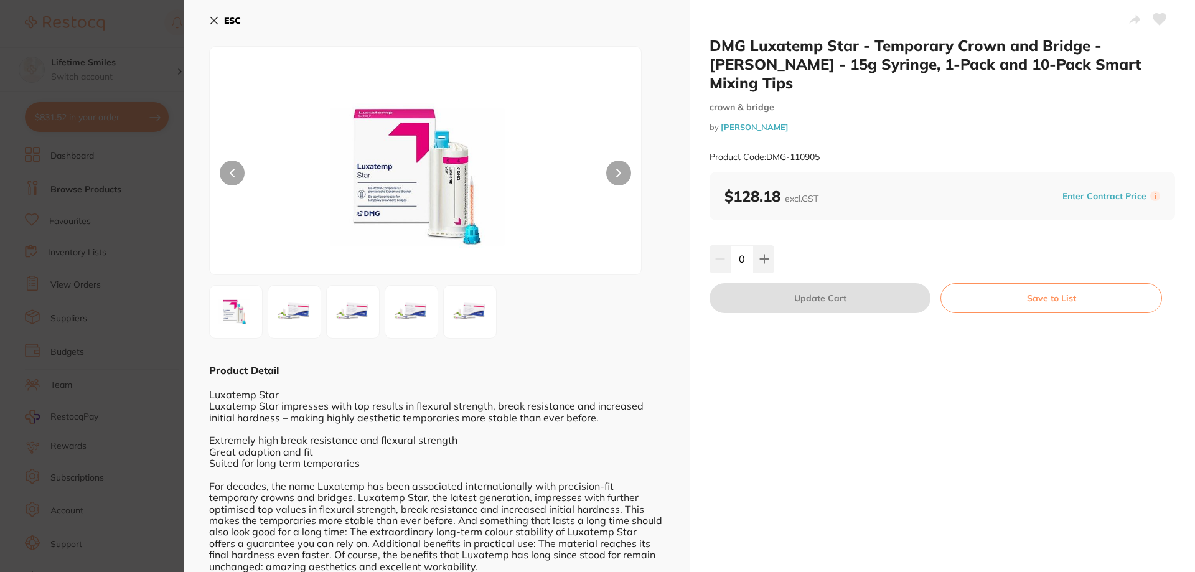
click at [212, 21] on icon at bounding box center [214, 21] width 10 height 10
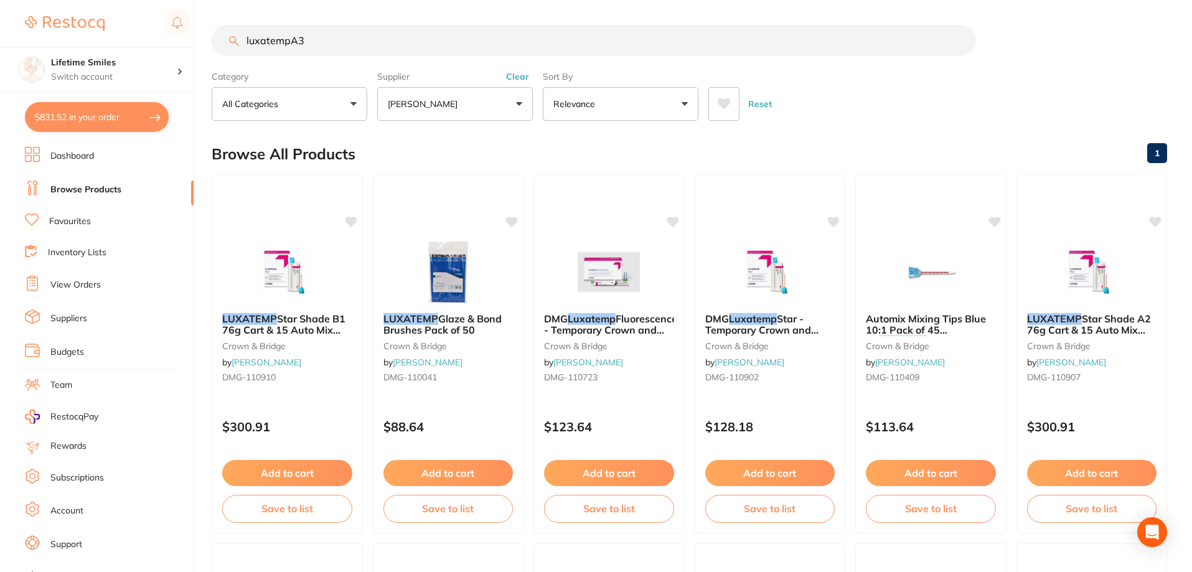
click at [289, 41] on input "luxatempA3" at bounding box center [594, 40] width 764 height 31
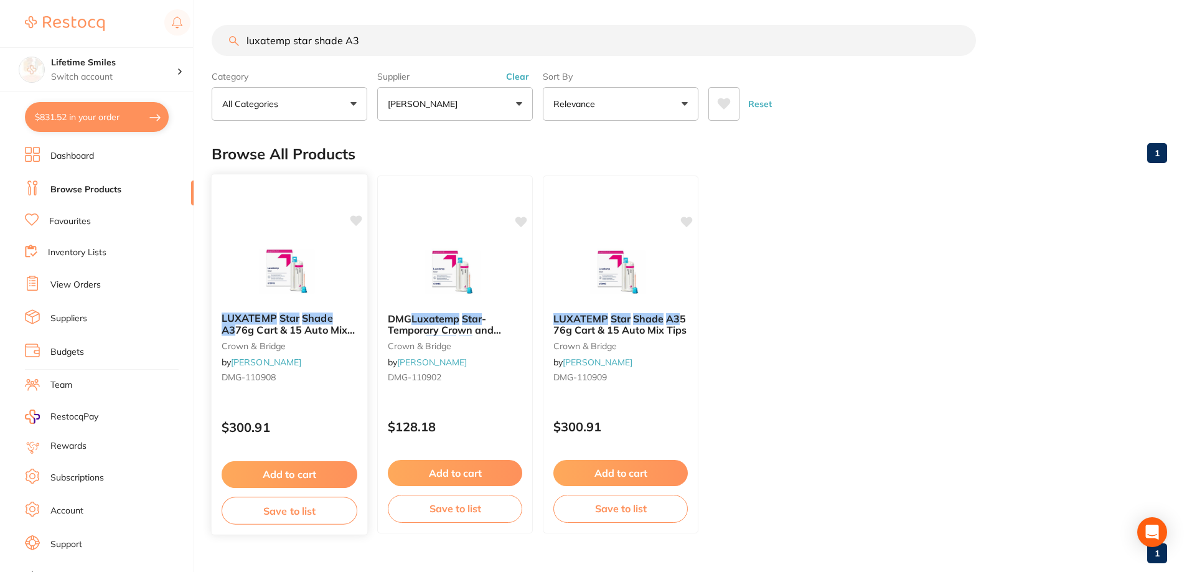
type input "luxatemp star shade A3"
click at [274, 322] on em "LUXATEMP" at bounding box center [249, 318] width 55 height 12
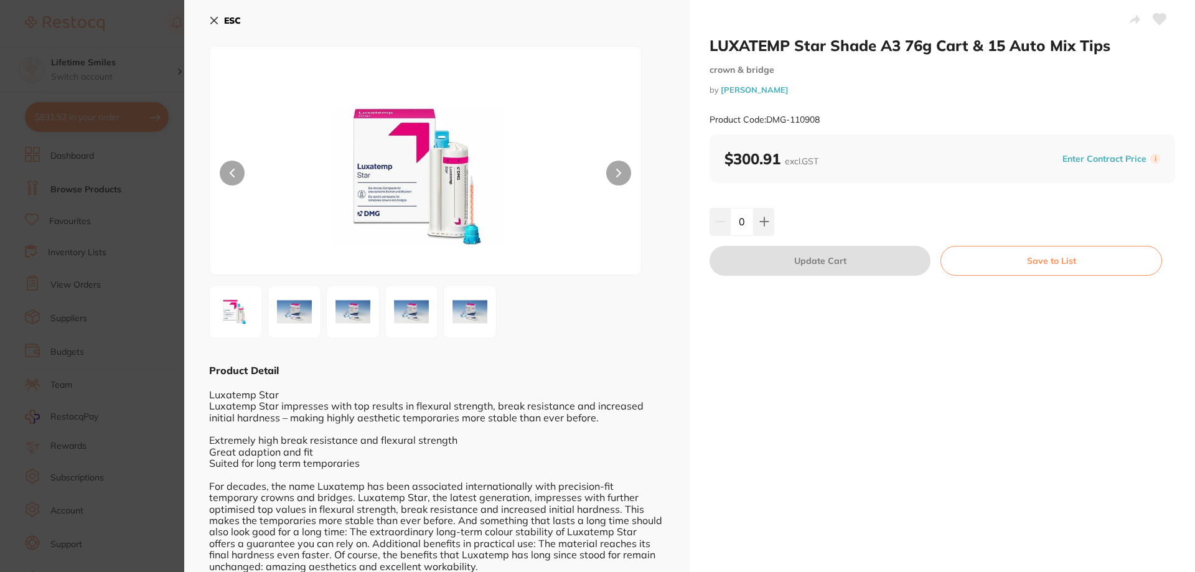
click at [226, 18] on b "ESC" at bounding box center [232, 20] width 17 height 11
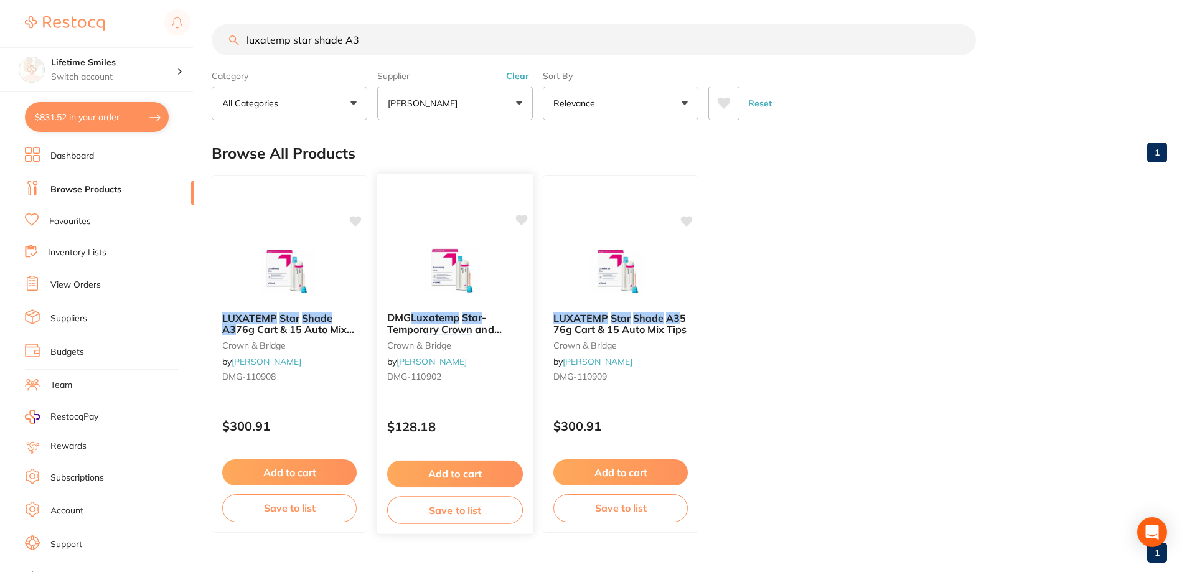
click at [447, 322] on span "- Temporary Crown and Bridge -" at bounding box center [444, 328] width 115 height 35
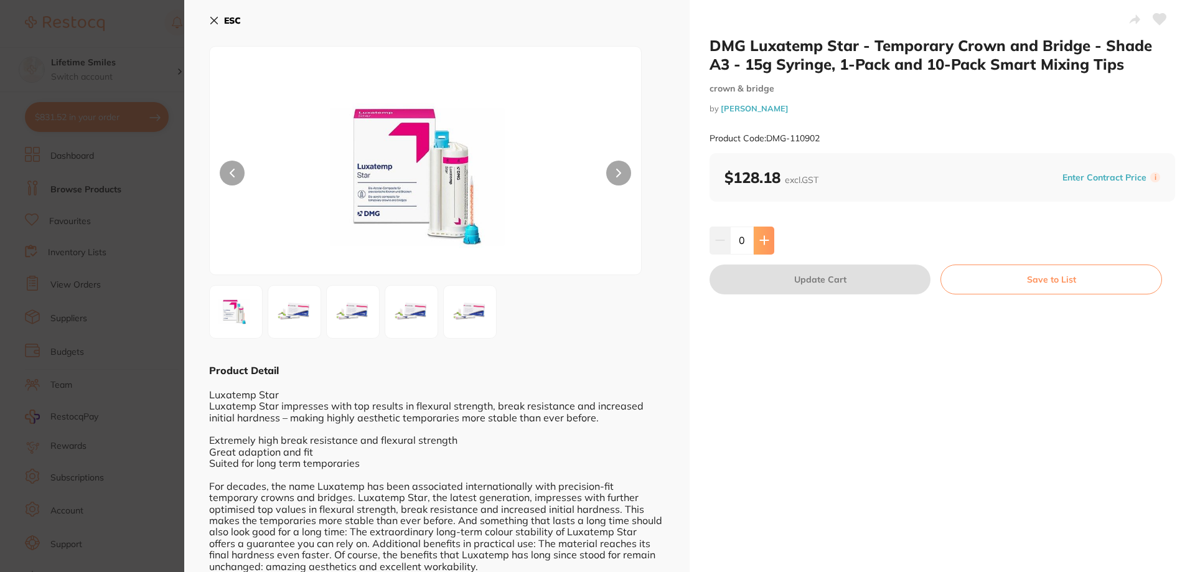
click at [759, 243] on icon at bounding box center [764, 240] width 10 height 10
type input "1"
click at [853, 282] on button "Update Cart" at bounding box center [819, 279] width 221 height 30
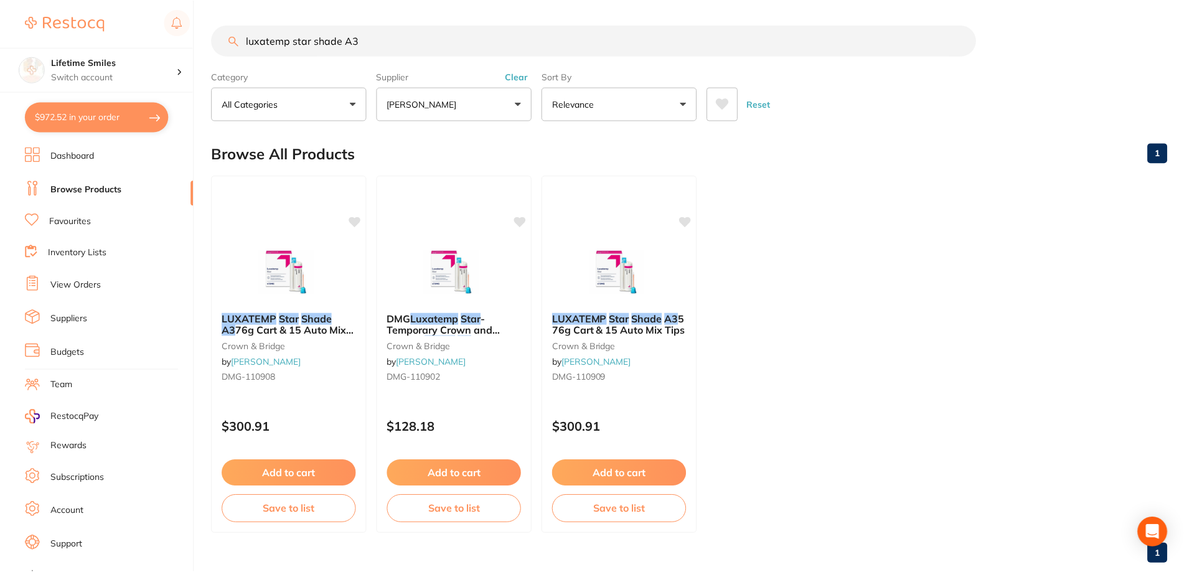
scroll to position [1, 0]
click at [83, 110] on button "$972.52 in your order" at bounding box center [97, 117] width 144 height 30
checkbox input "true"
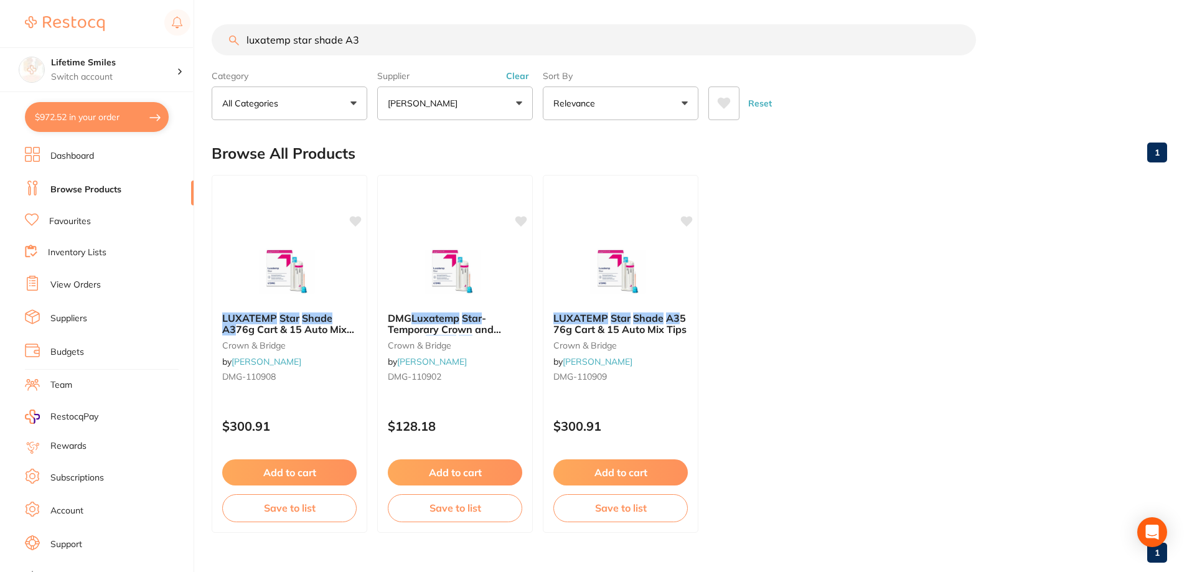
checkbox input "true"
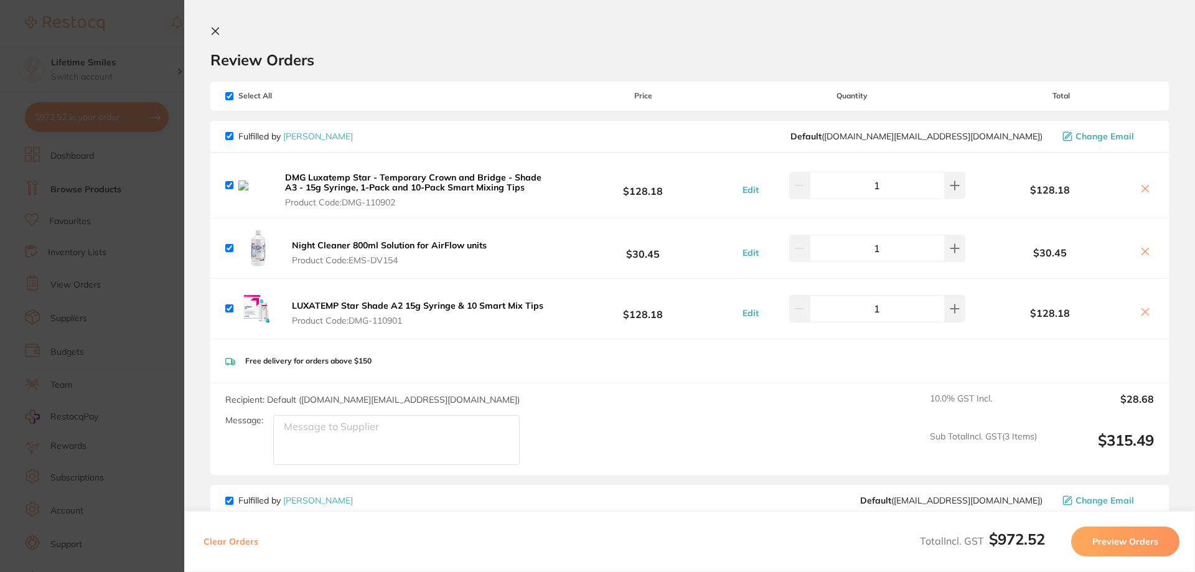
click at [1144, 185] on icon at bounding box center [1145, 189] width 10 height 10
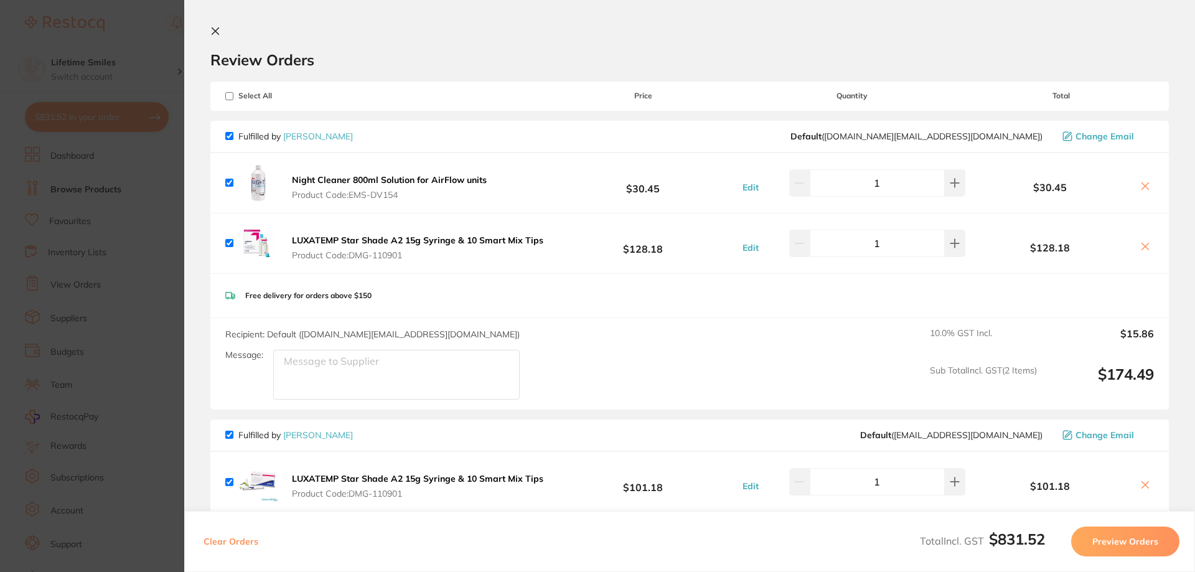
click at [1144, 184] on icon at bounding box center [1145, 186] width 7 height 7
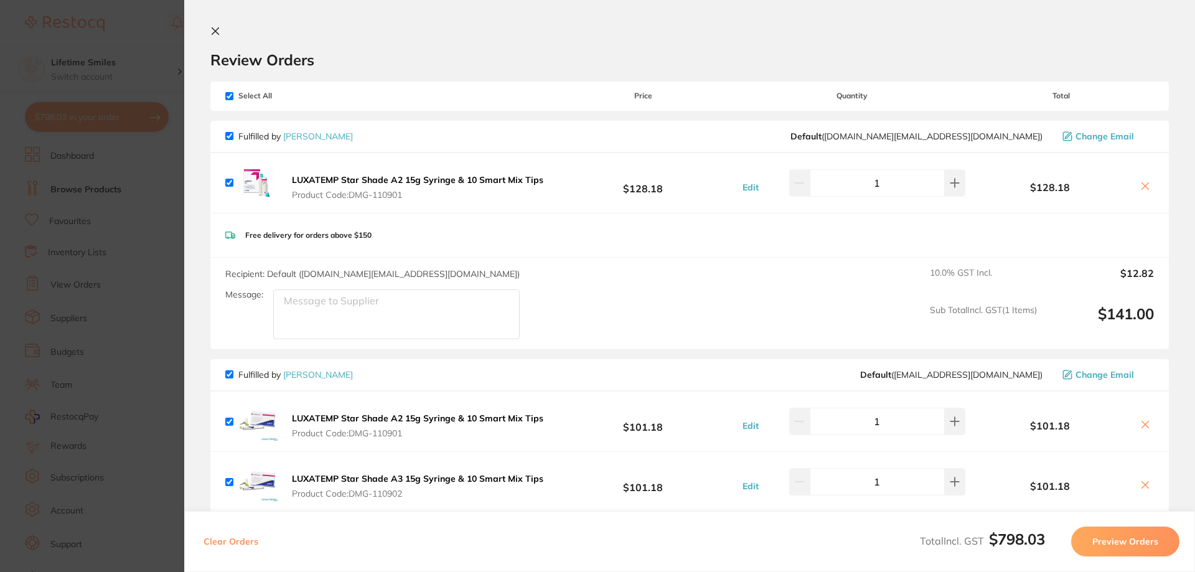
click at [1141, 185] on icon at bounding box center [1145, 186] width 10 height 10
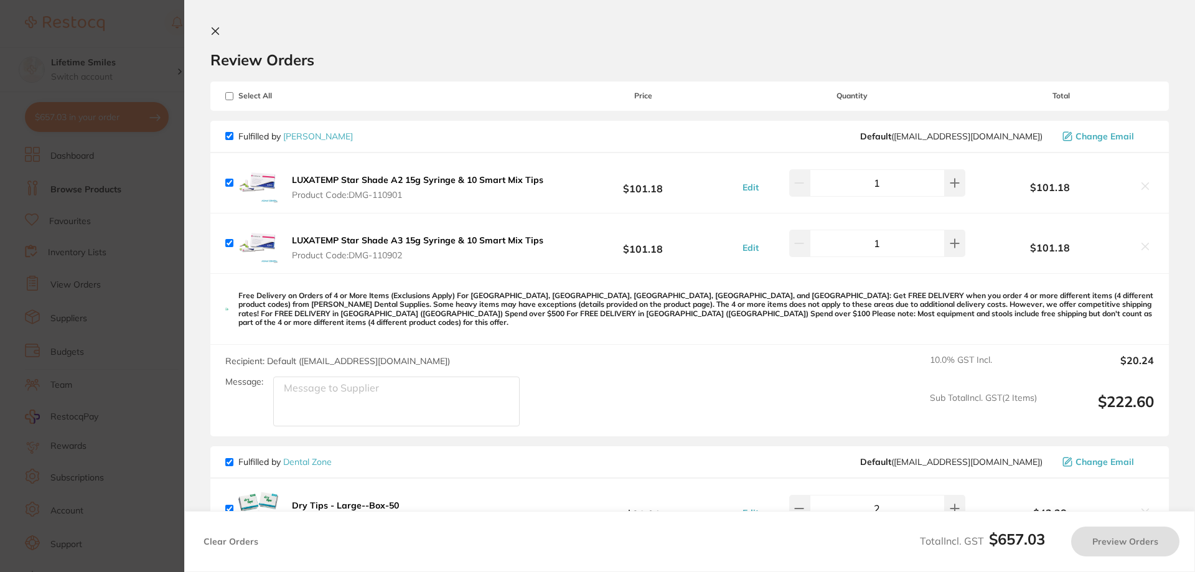
checkbox input "true"
click at [216, 30] on icon at bounding box center [215, 31] width 7 height 7
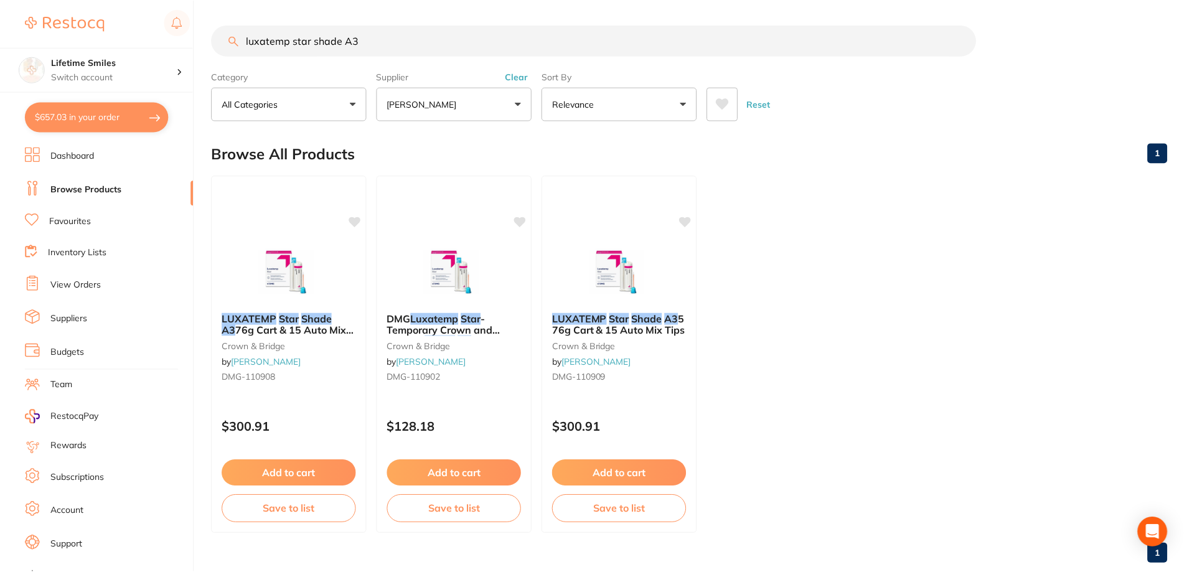
scroll to position [1, 0]
drag, startPoint x: 388, startPoint y: 42, endPoint x: 154, endPoint y: 42, distance: 234.0
click at [154, 42] on div "$657.03 Lifetime Smiles Switch account Lifetime Smiles $657.03 in your order Da…" at bounding box center [596, 285] width 1192 height 572
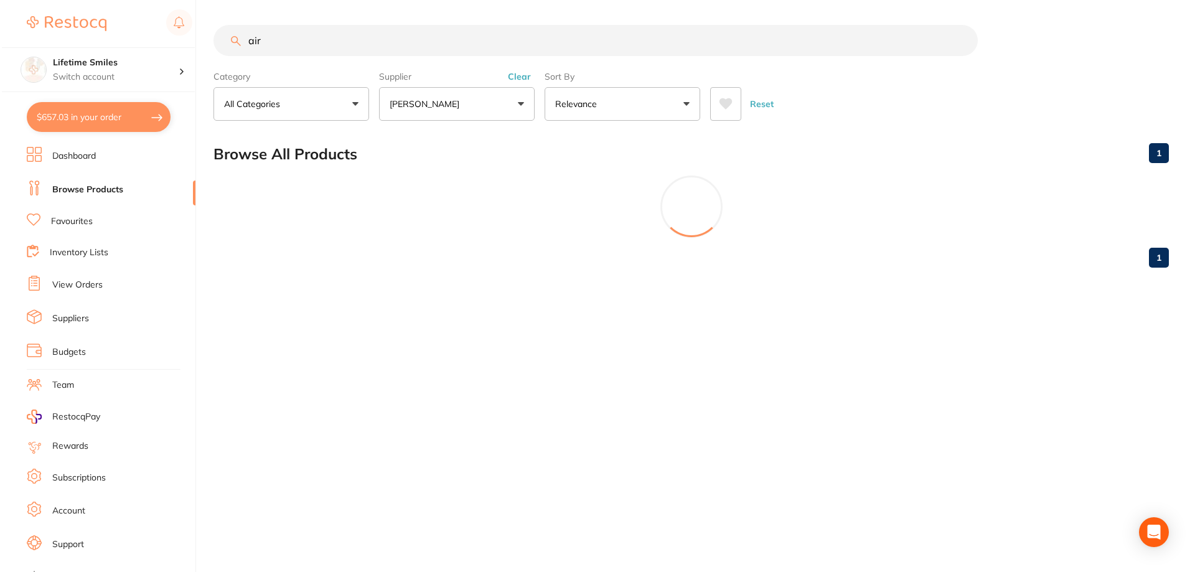
scroll to position [0, 0]
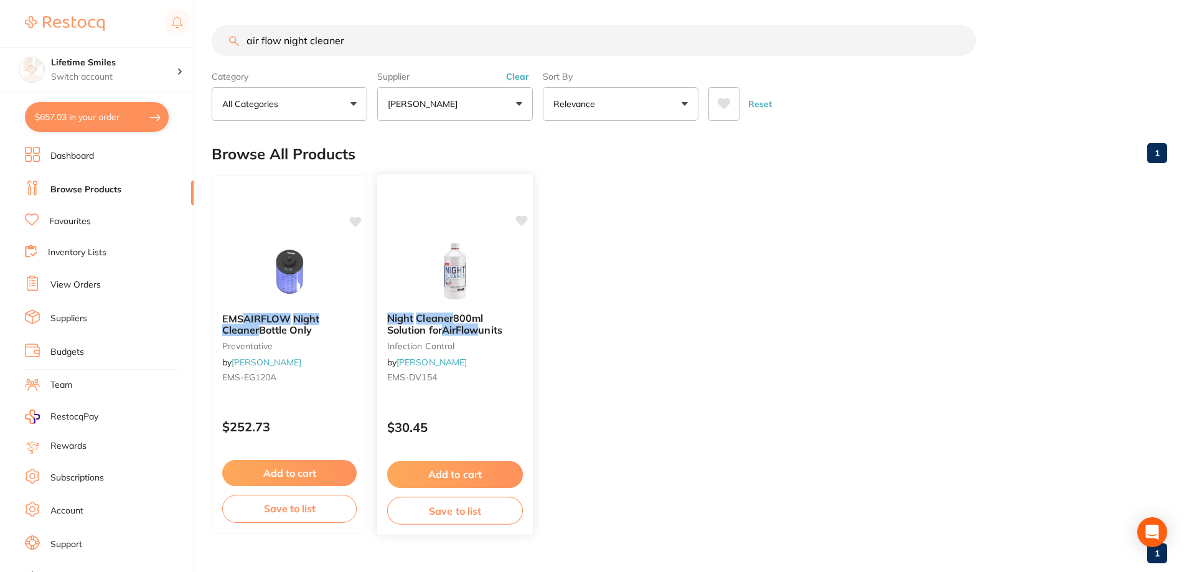
type input "air flow night cleaner"
click at [474, 469] on button "Add to cart" at bounding box center [455, 474] width 136 height 27
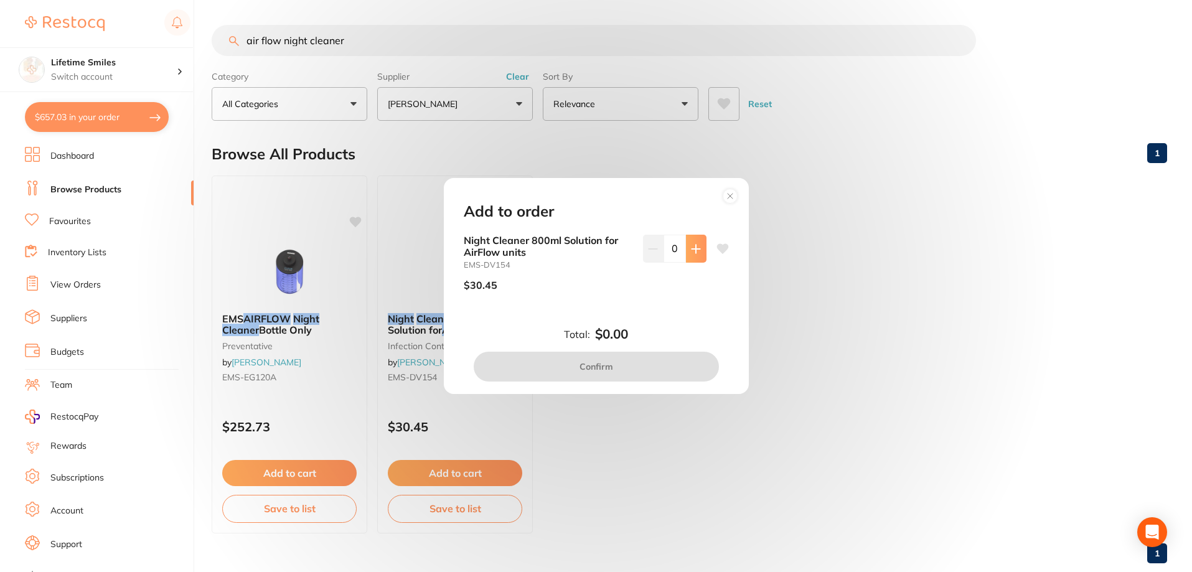
click at [694, 249] on icon at bounding box center [695, 249] width 8 height 8
click at [696, 250] on icon at bounding box center [696, 249] width 10 height 10
type input "2"
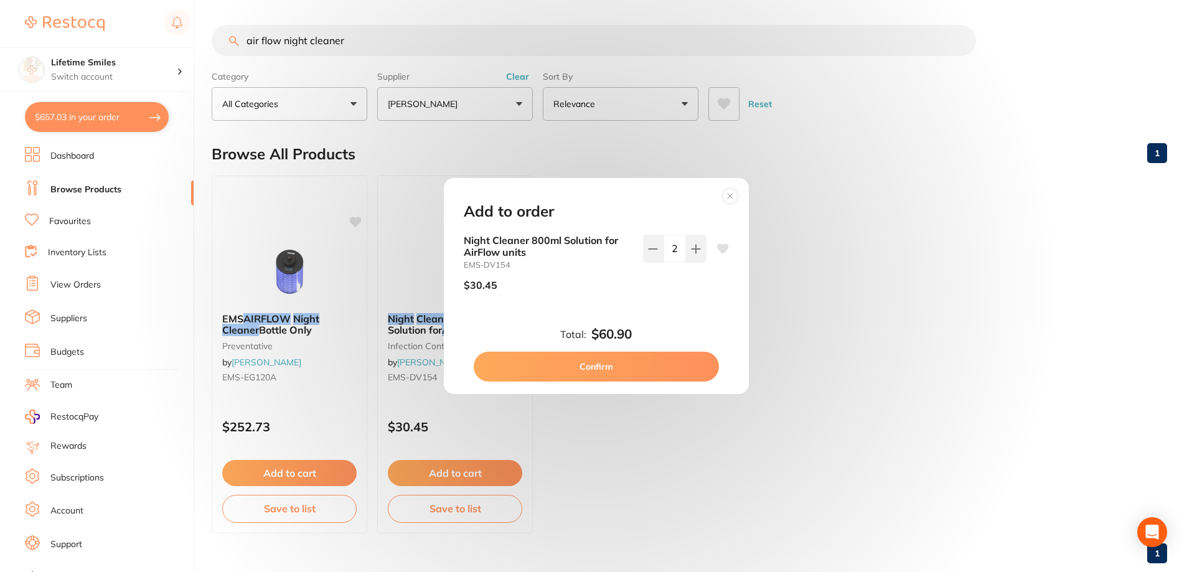
click at [616, 363] on button "Confirm" at bounding box center [596, 367] width 245 height 30
checkbox input "false"
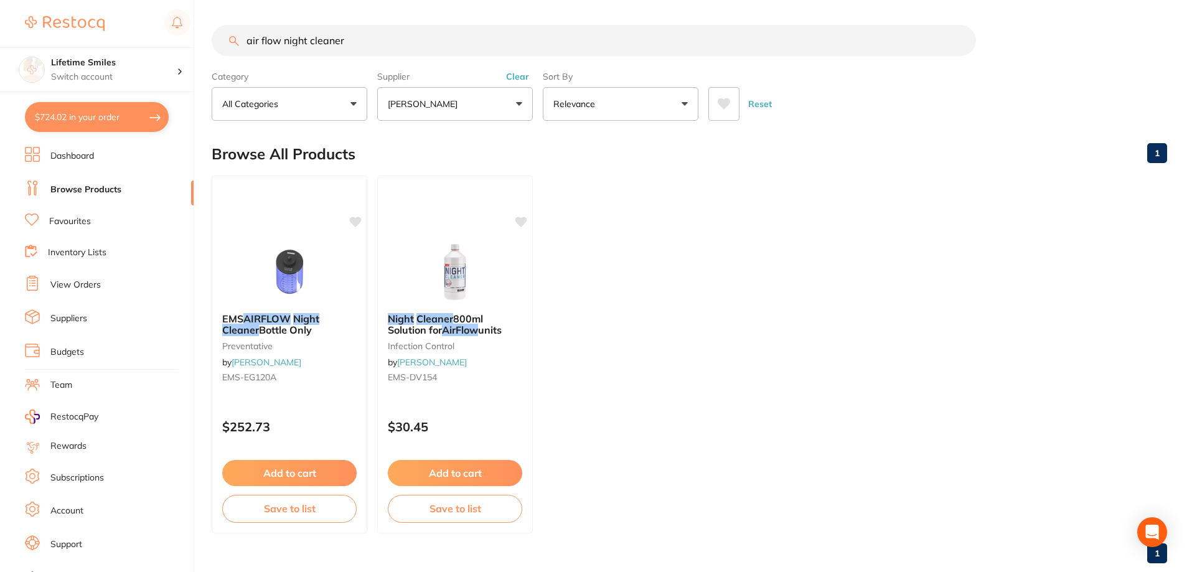
drag, startPoint x: 160, startPoint y: 29, endPoint x: 113, endPoint y: 26, distance: 47.4
click at [113, 26] on div "$724.02 Lifetime Smiles Switch account Lifetime Smiles $724.02 in your order Da…" at bounding box center [596, 286] width 1192 height 572
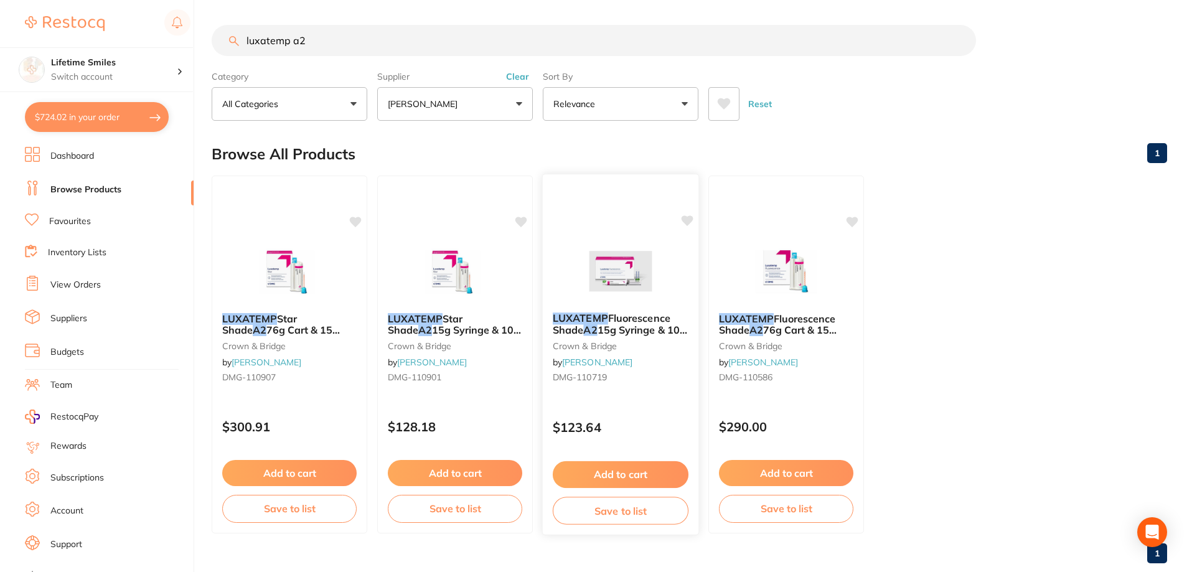
type input "luxatemp a2"
click at [620, 324] on span "15g Syringe & 10 Smart Mix tip" at bounding box center [620, 336] width 134 height 24
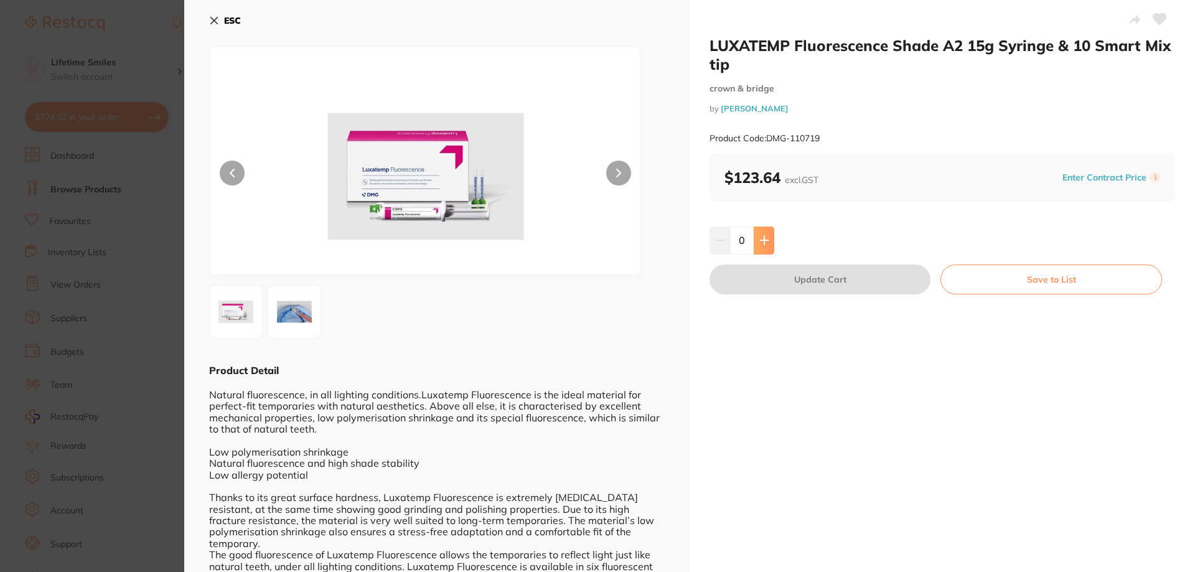
click at [767, 243] on icon at bounding box center [764, 240] width 10 height 10
type input "1"
click at [830, 281] on button "Update Cart" at bounding box center [819, 279] width 221 height 30
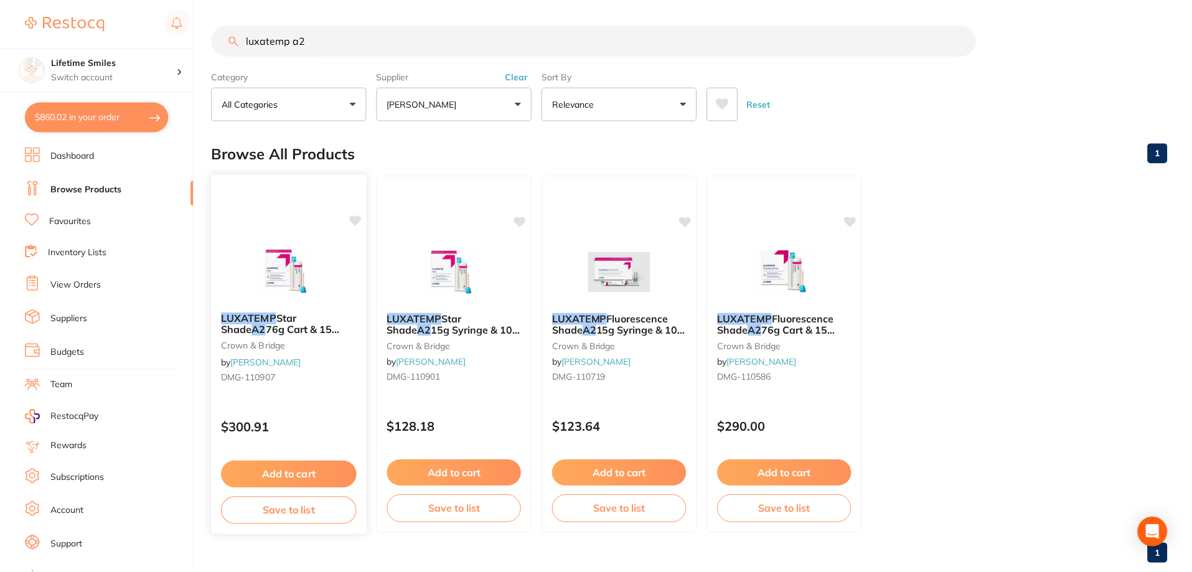
scroll to position [1, 0]
click at [307, 42] on input "luxatemp a2" at bounding box center [594, 39] width 764 height 31
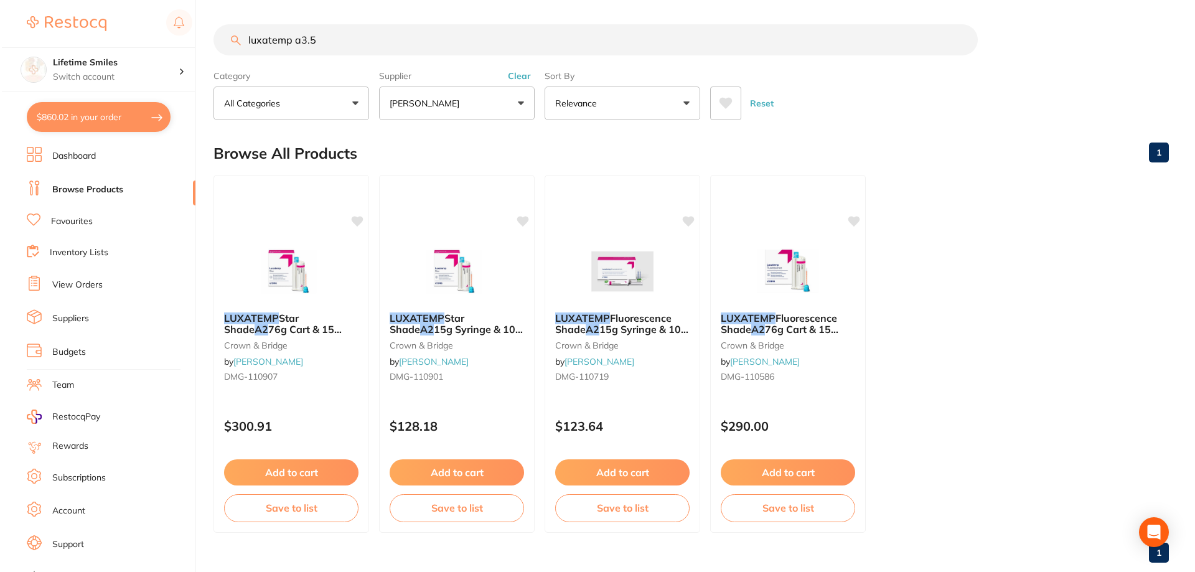
scroll to position [0, 0]
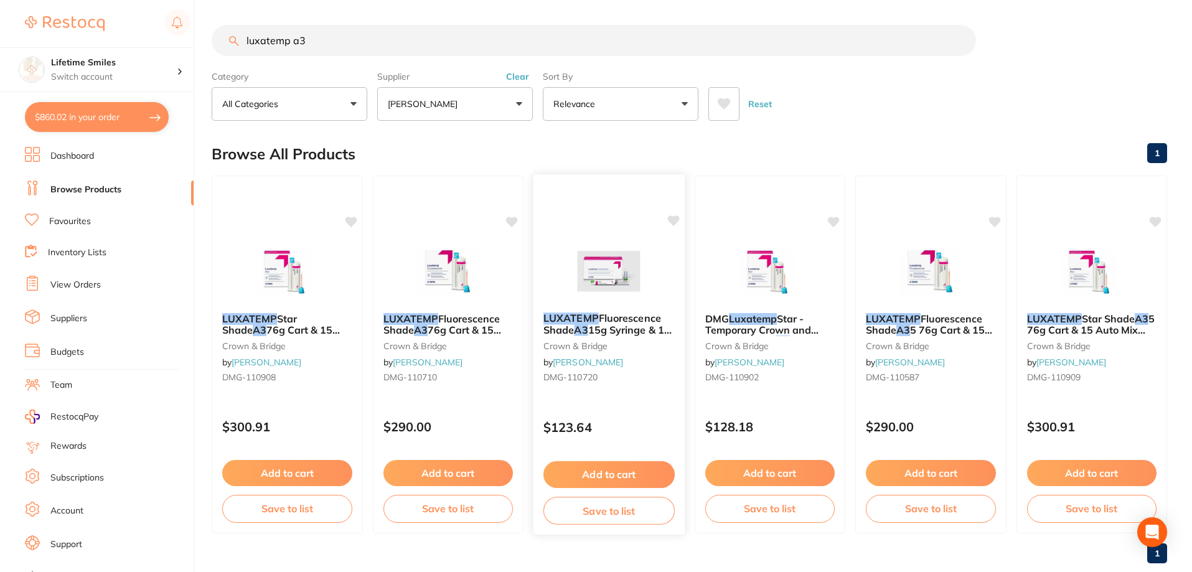
type input "luxatemp a3"
click at [629, 473] on button "Add to cart" at bounding box center [608, 474] width 131 height 27
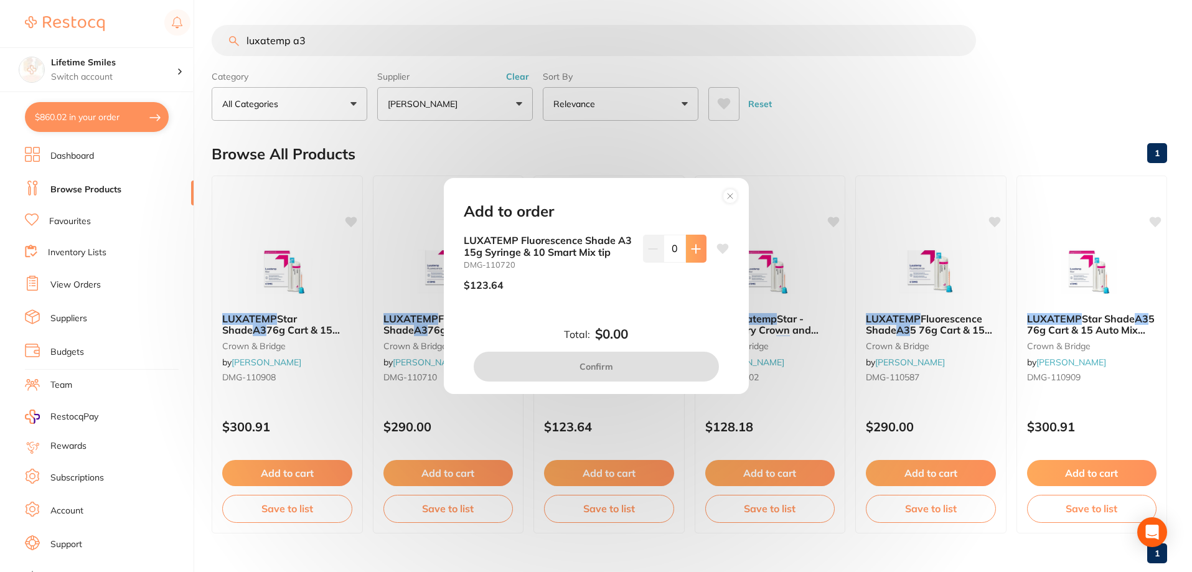
click at [691, 249] on icon at bounding box center [695, 249] width 8 height 8
type input "1"
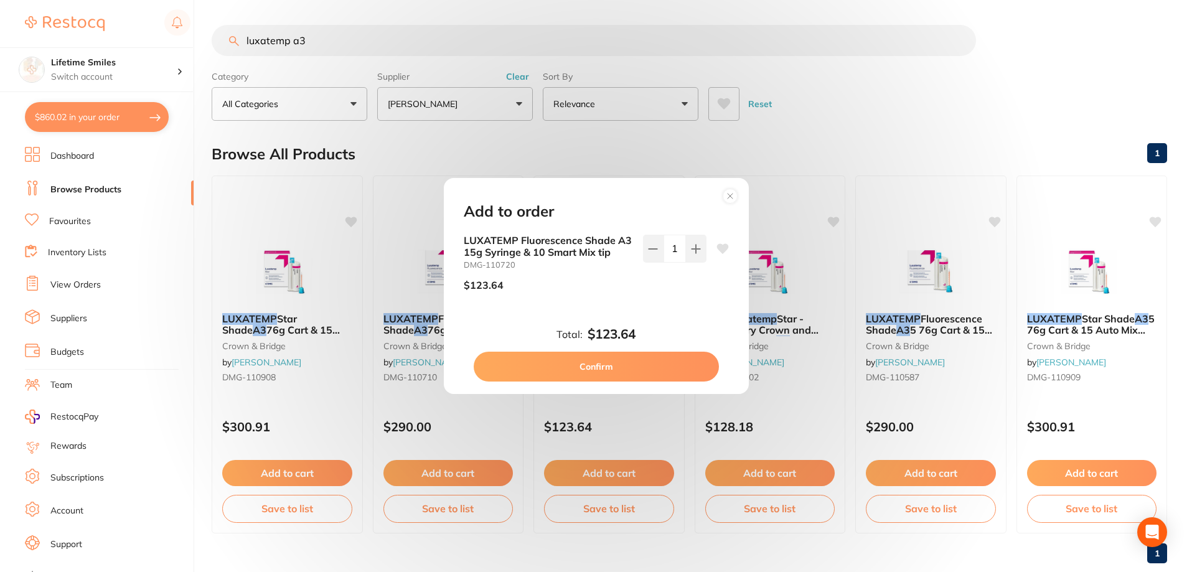
click at [625, 373] on button "Confirm" at bounding box center [596, 367] width 245 height 30
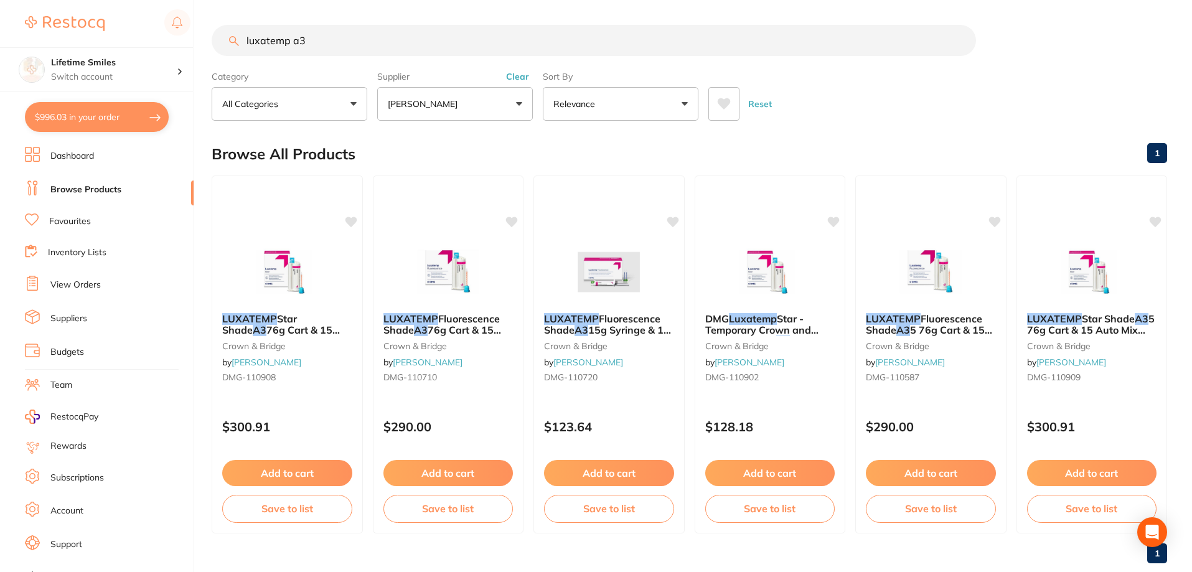
click at [60, 116] on button "$996.03 in your order" at bounding box center [97, 117] width 144 height 30
checkbox input "true"
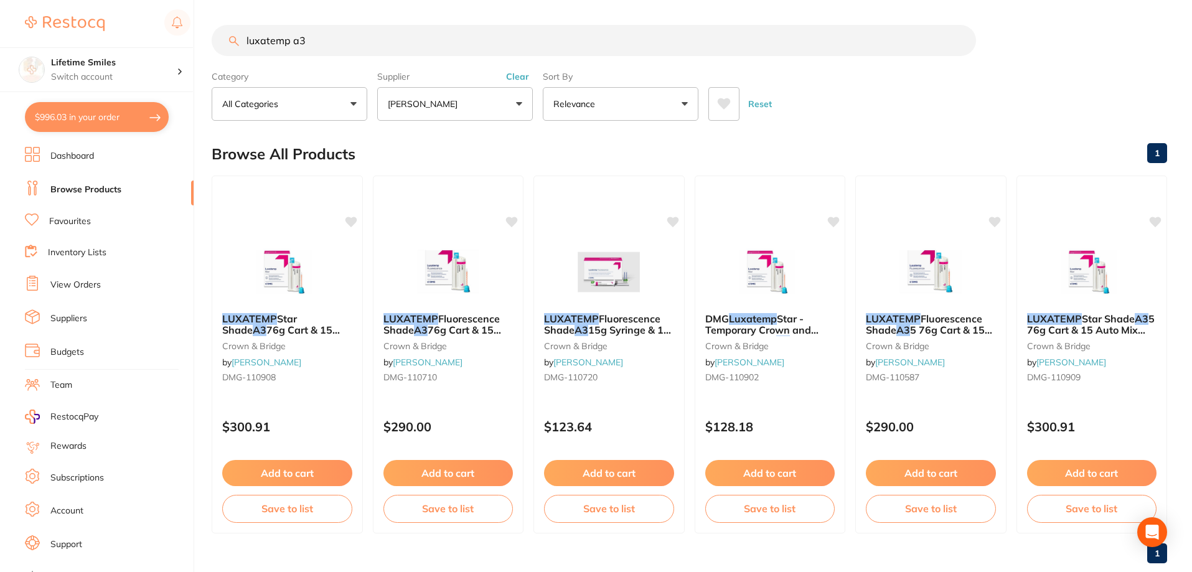
checkbox input "true"
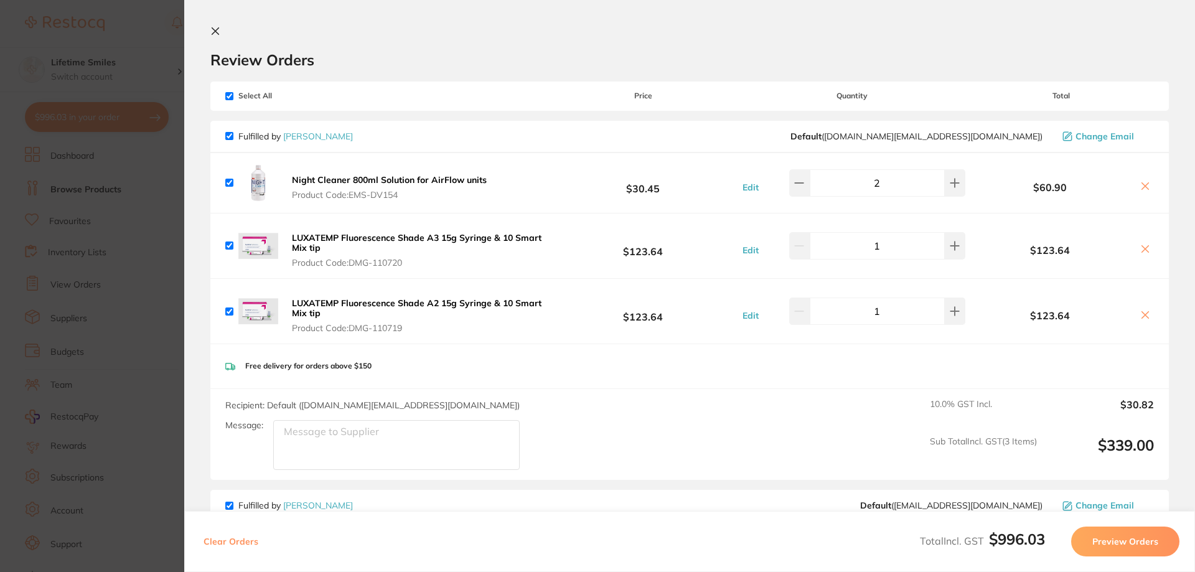
drag, startPoint x: 485, startPoint y: 229, endPoint x: 524, endPoint y: 97, distance: 137.6
click at [524, 97] on div "Select All Price Quantity Total" at bounding box center [689, 96] width 958 height 29
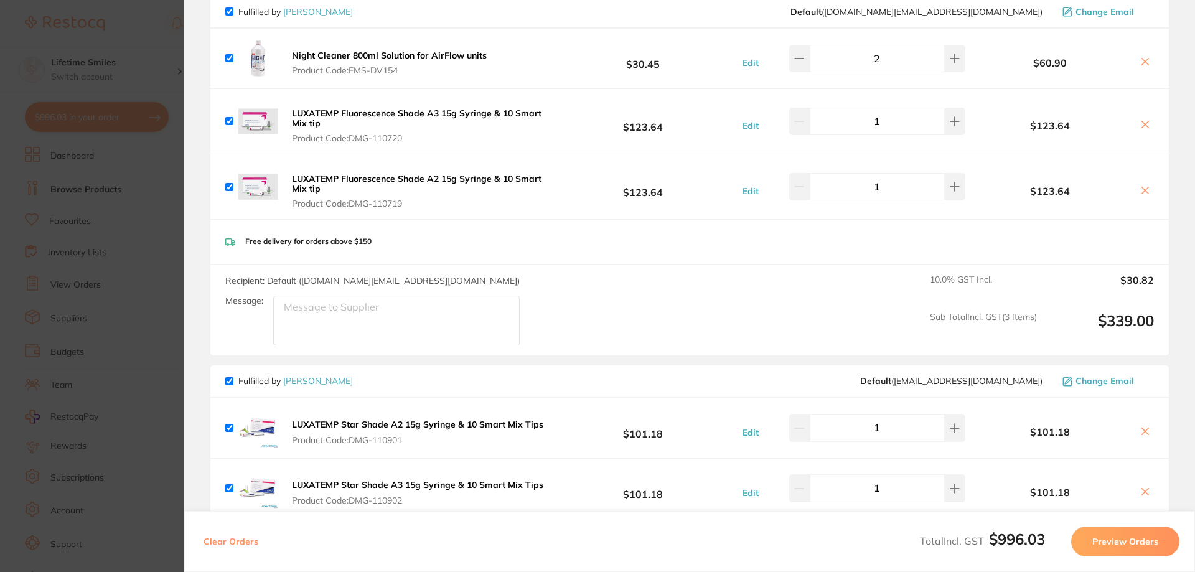
scroll to position [311, 0]
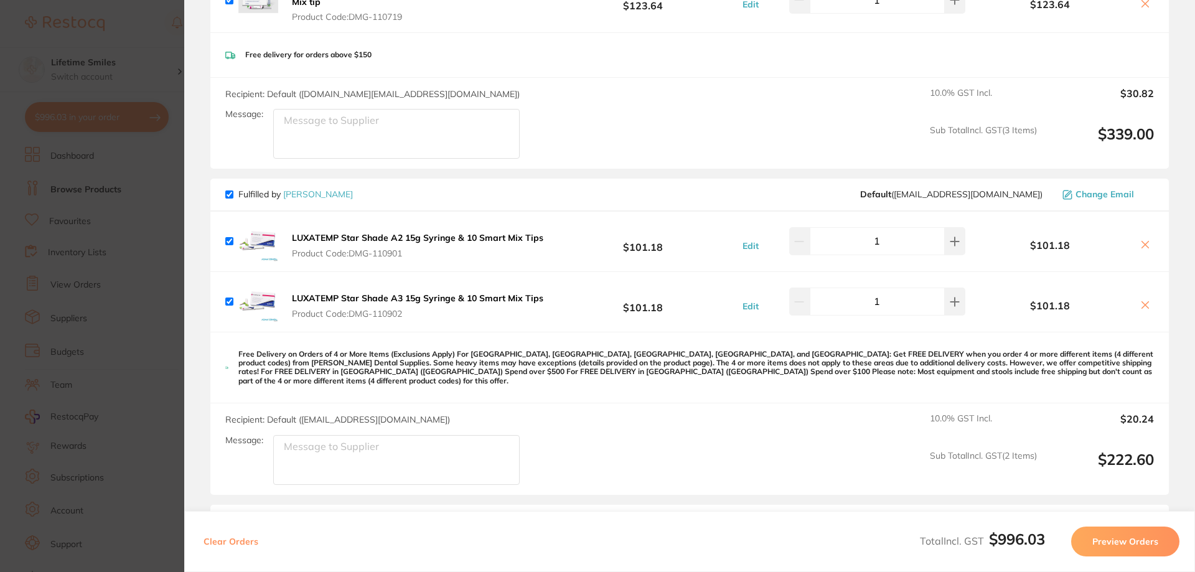
click at [1143, 246] on icon at bounding box center [1145, 244] width 7 height 7
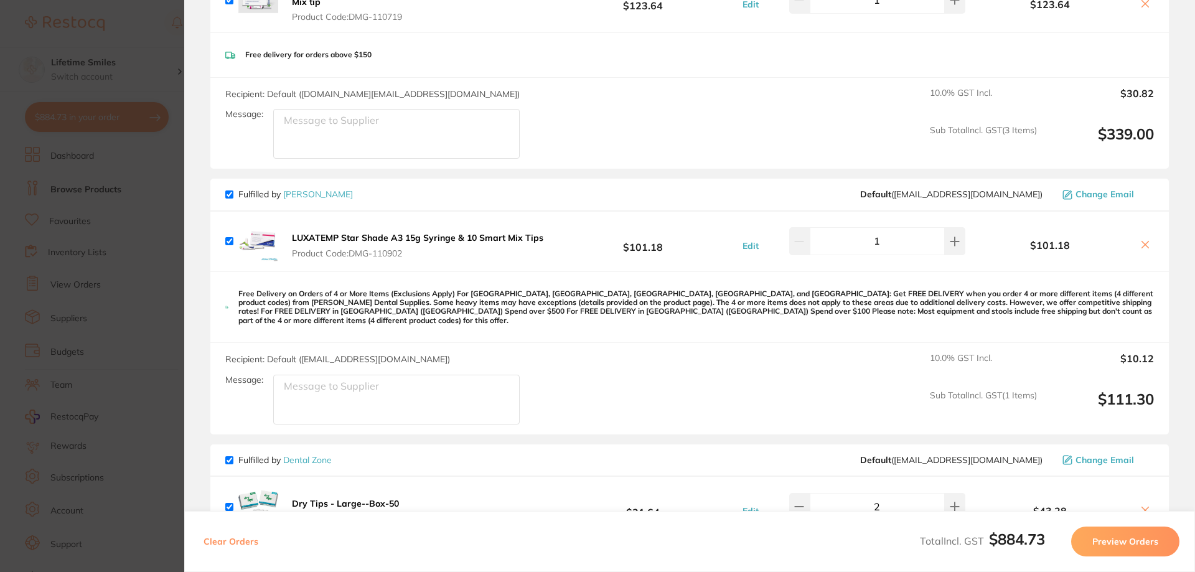
click at [1142, 245] on icon at bounding box center [1145, 244] width 7 height 7
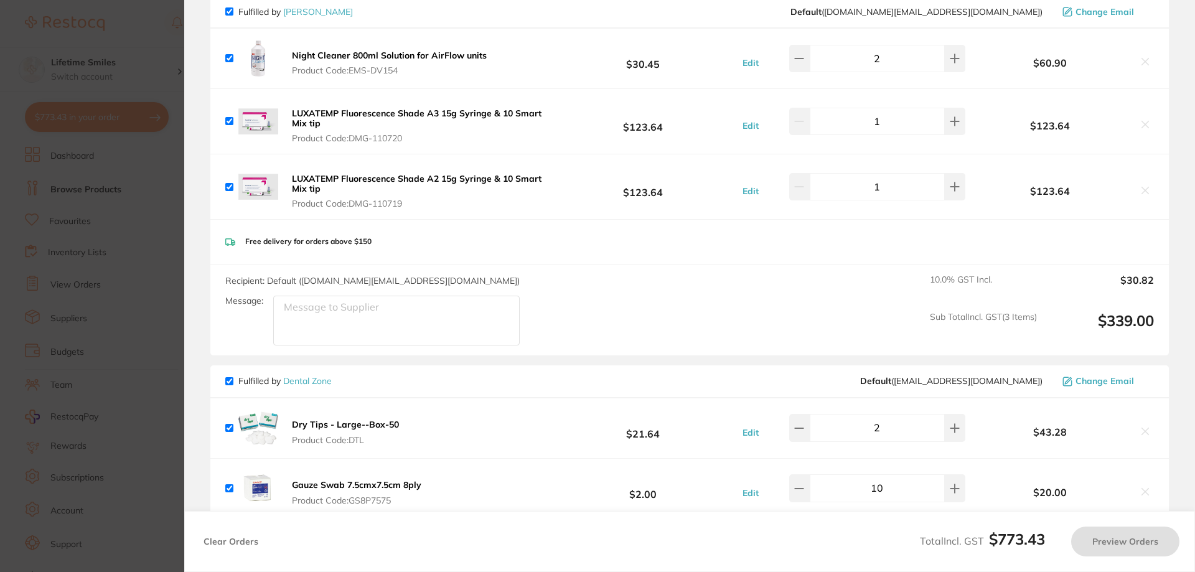
checkbox input "true"
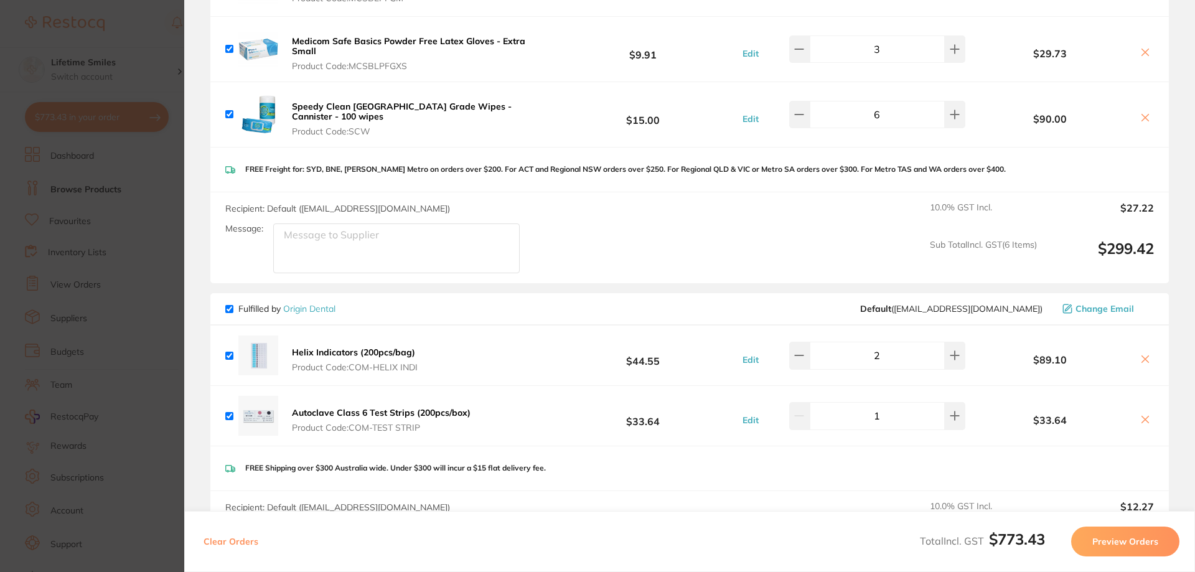
scroll to position [871, 0]
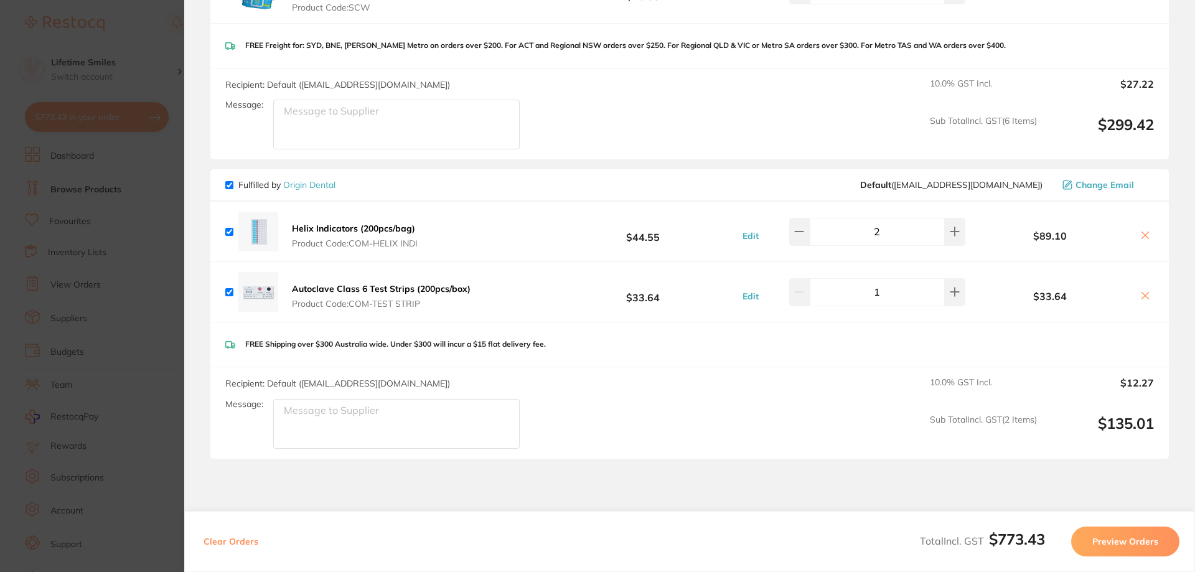
click at [230, 186] on input "checkbox" at bounding box center [229, 185] width 8 height 8
checkbox input "false"
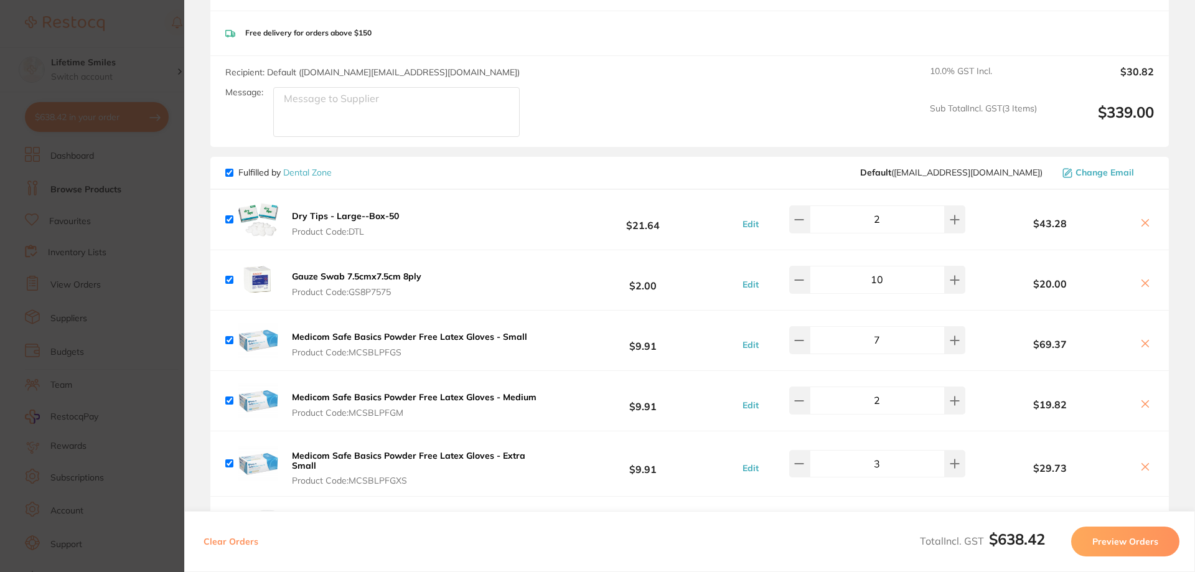
scroll to position [0, 0]
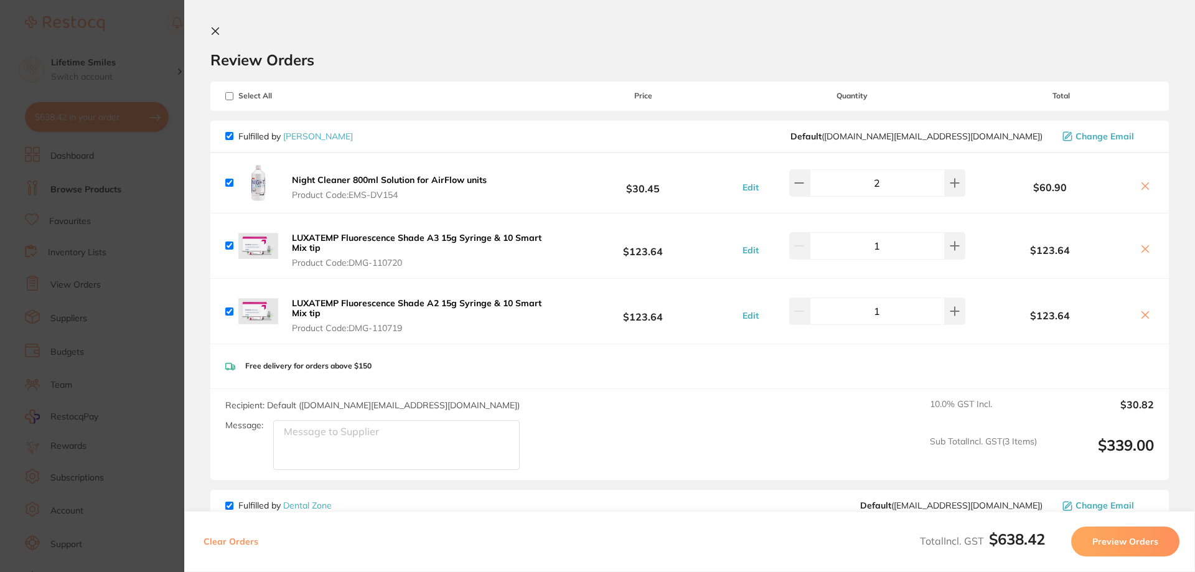
click at [1130, 534] on button "Preview Orders" at bounding box center [1125, 541] width 108 height 30
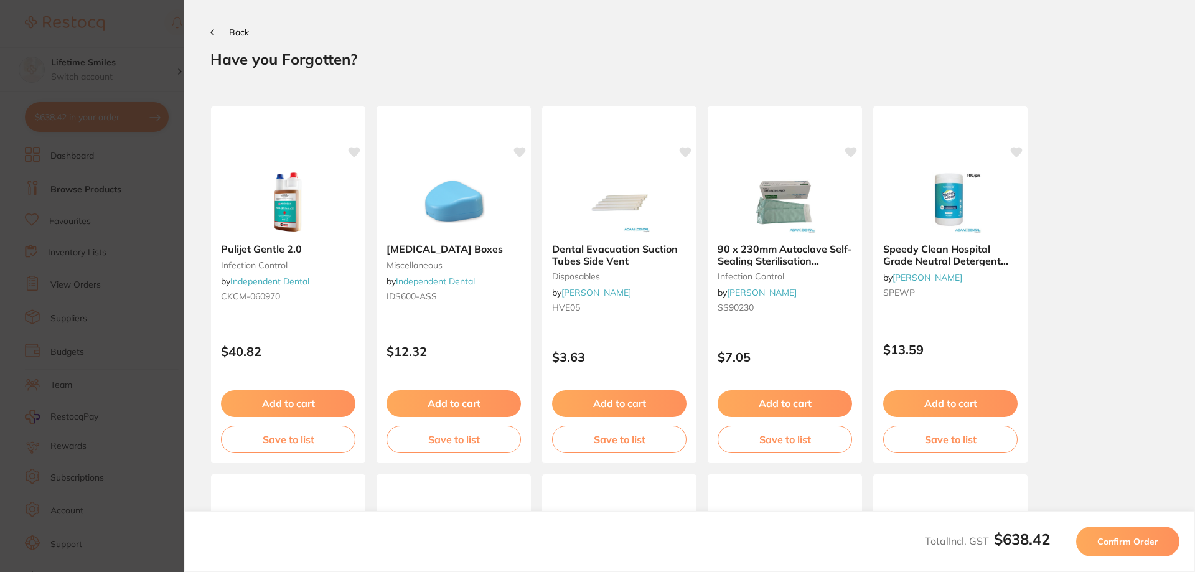
click at [223, 38] on section "Back Your orders are being processed and we will notify you once we have placed…" at bounding box center [689, 286] width 1011 height 572
click at [219, 30] on button "Back" at bounding box center [229, 32] width 39 height 10
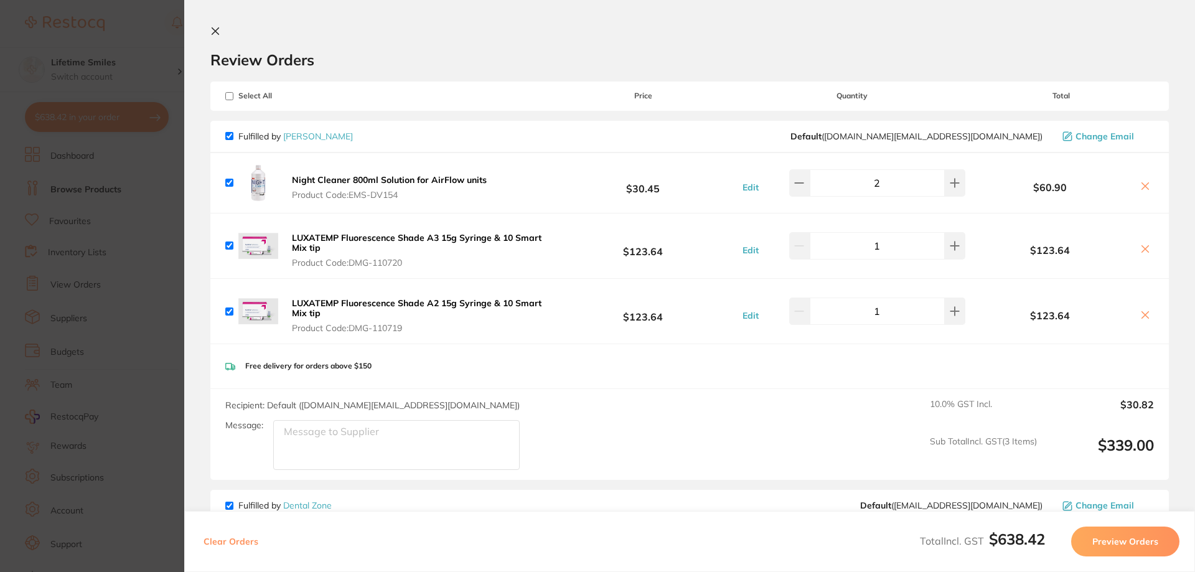
click at [1128, 541] on button "Preview Orders" at bounding box center [1125, 541] width 108 height 30
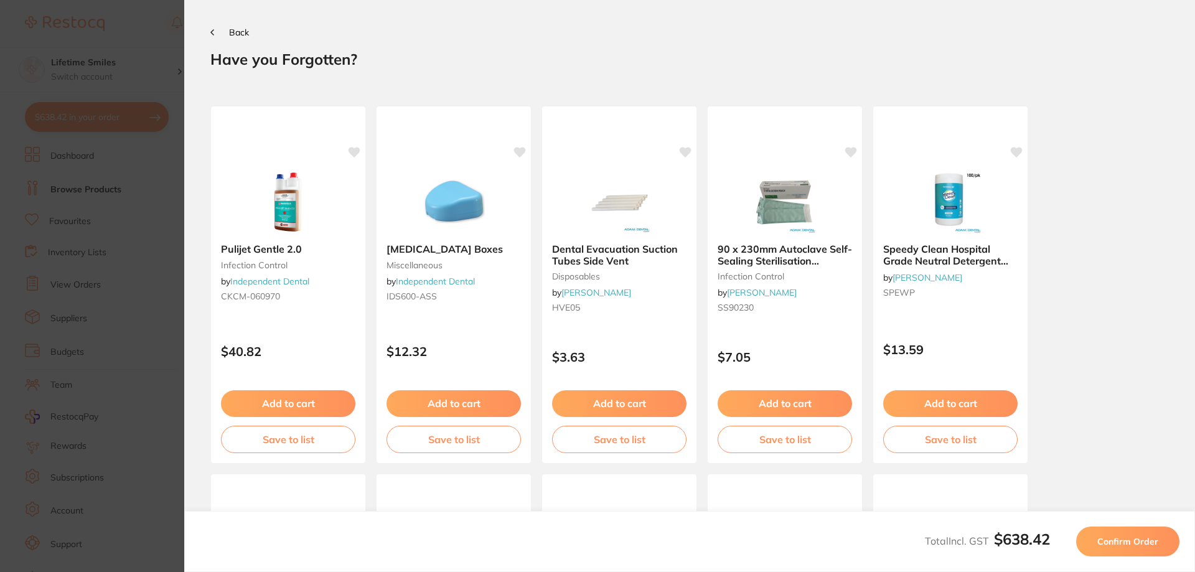
click at [1121, 545] on span "Confirm Order" at bounding box center [1127, 541] width 61 height 11
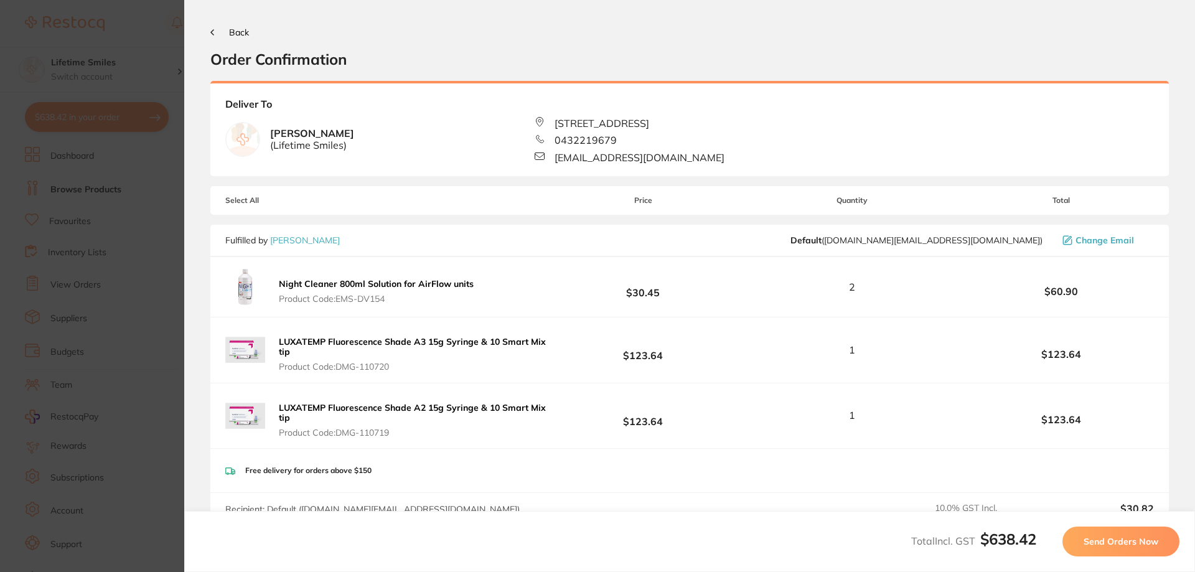
click at [1132, 544] on span "Send Orders Now" at bounding box center [1120, 541] width 75 height 11
